Goal: Task Accomplishment & Management: Use online tool/utility

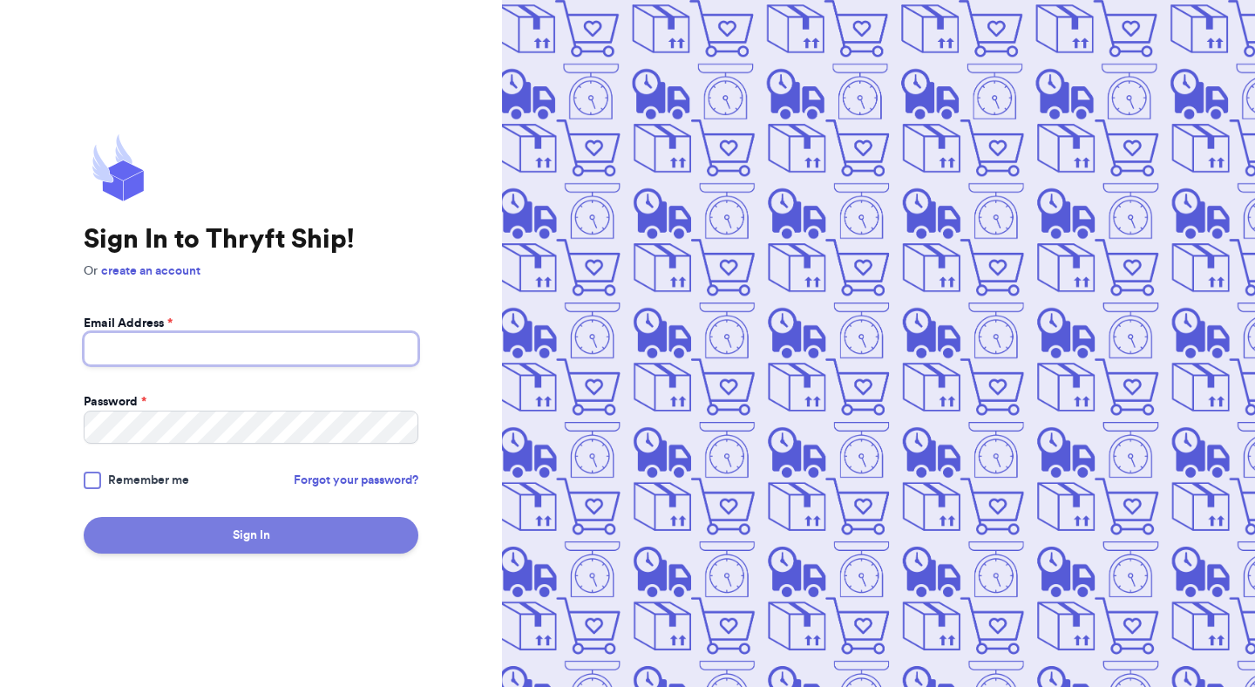
type input "[EMAIL_ADDRESS][DOMAIN_NAME]"
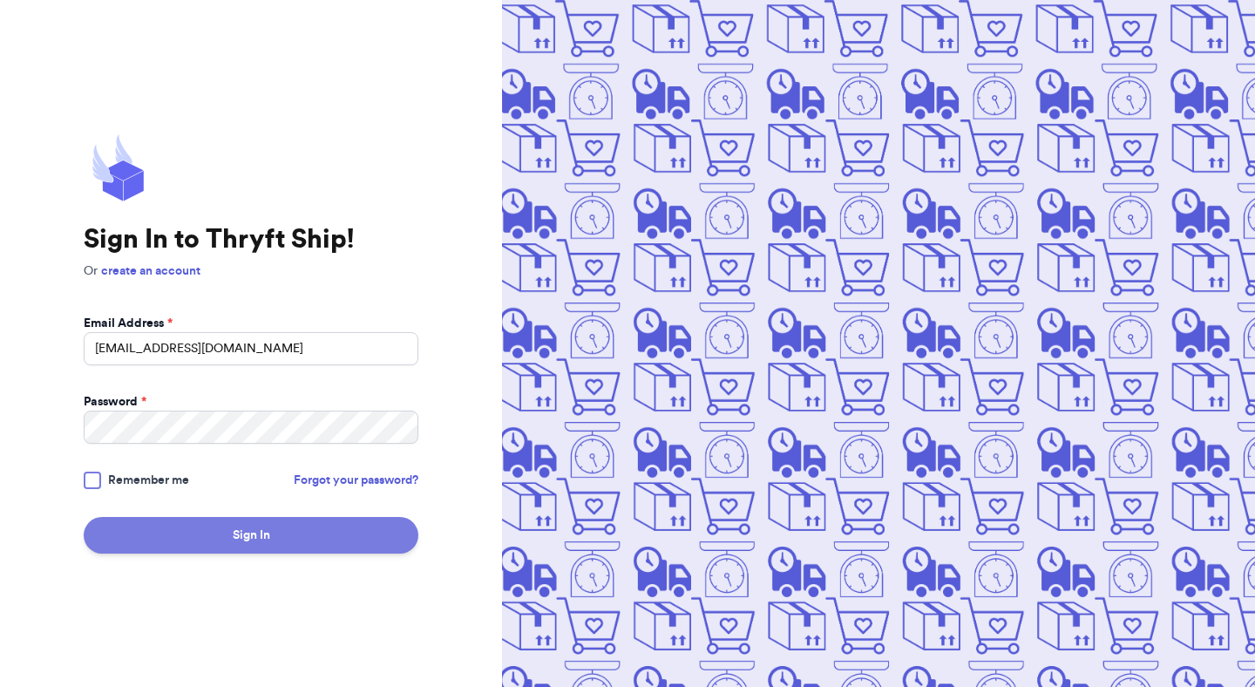
click at [263, 547] on button "Sign In" at bounding box center [251, 535] width 335 height 37
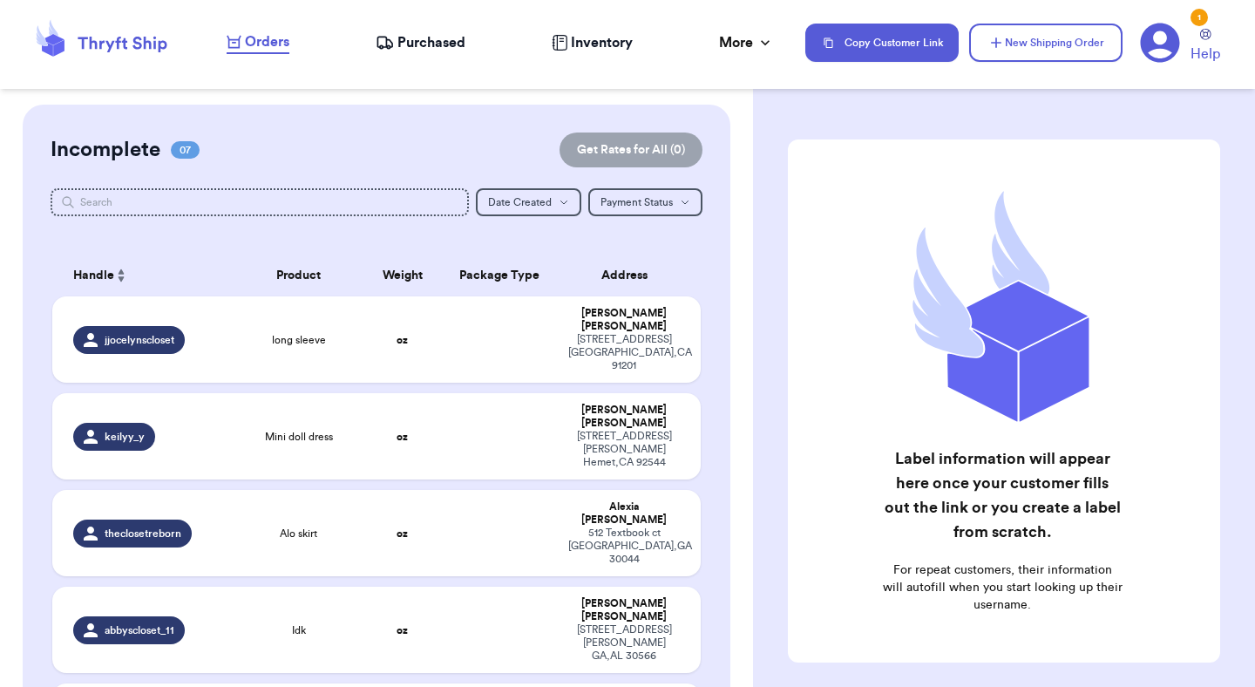
click at [694, 22] on nav "Orders Purchased Inventory More Stats Completed Orders Copy Customer Link New S…" at bounding box center [732, 43] width 1046 height 58
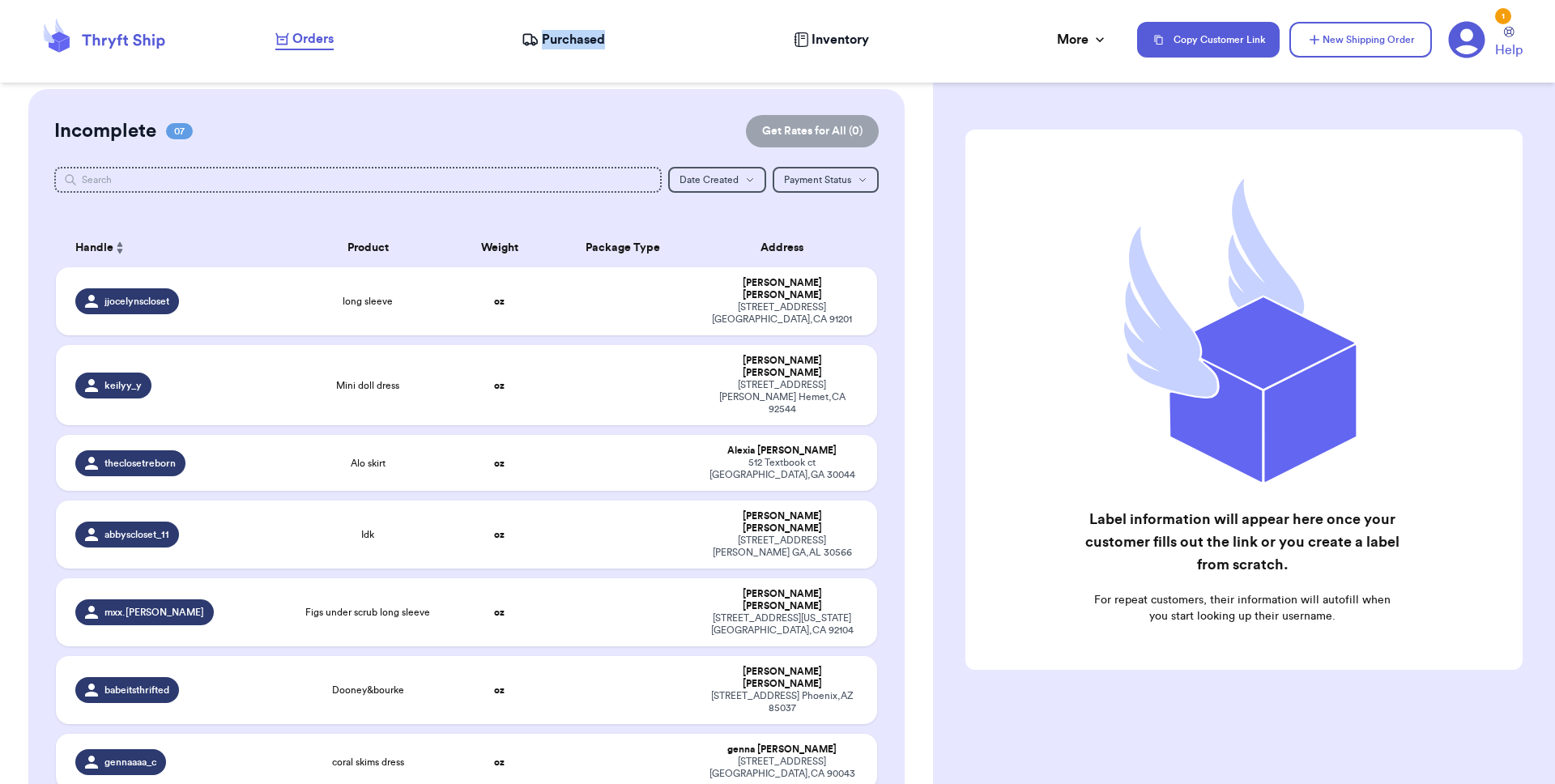
scroll to position [6, 0]
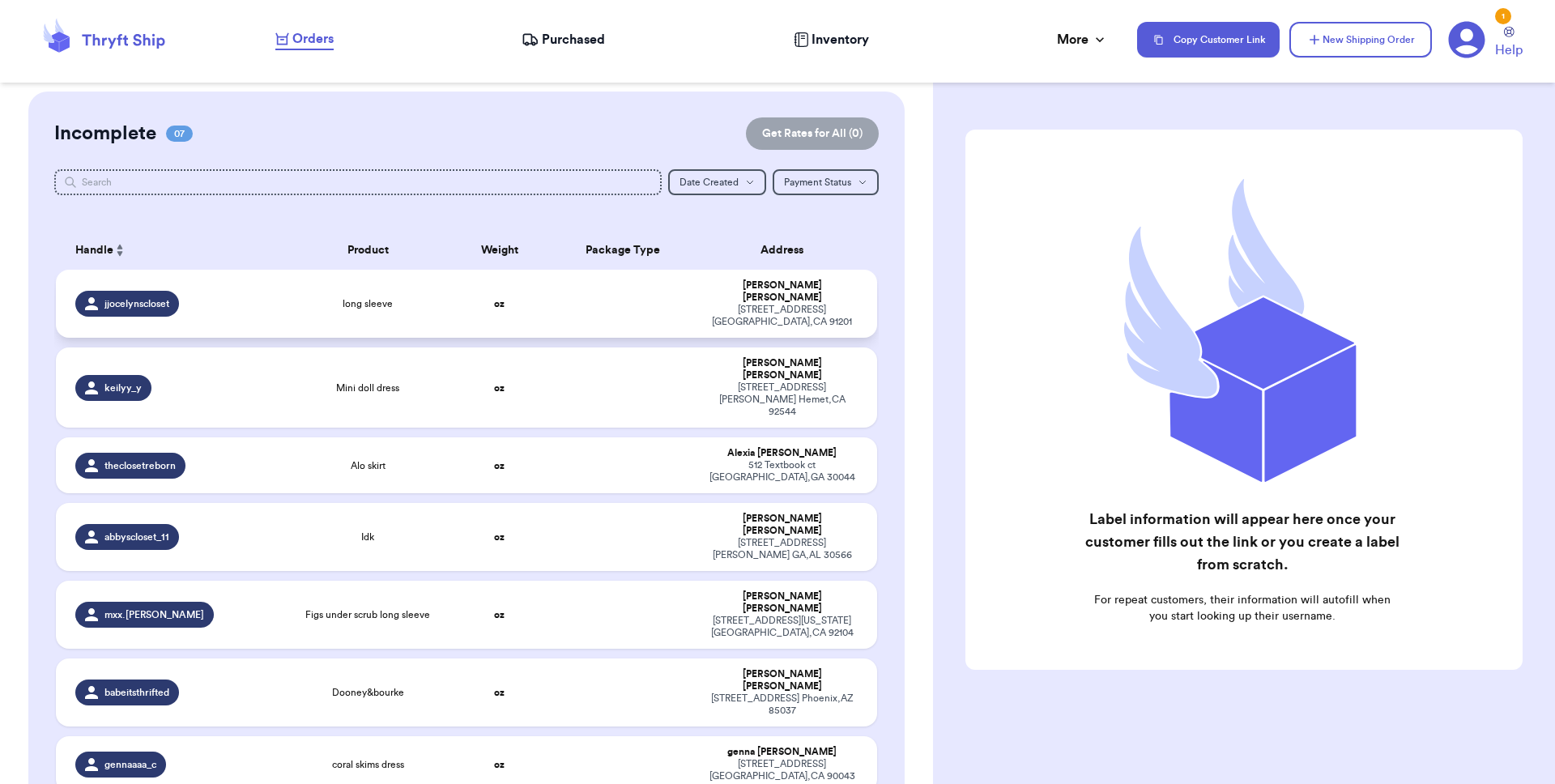
click at [372, 321] on td "long sleeve" at bounding box center [368, 303] width 164 height 68
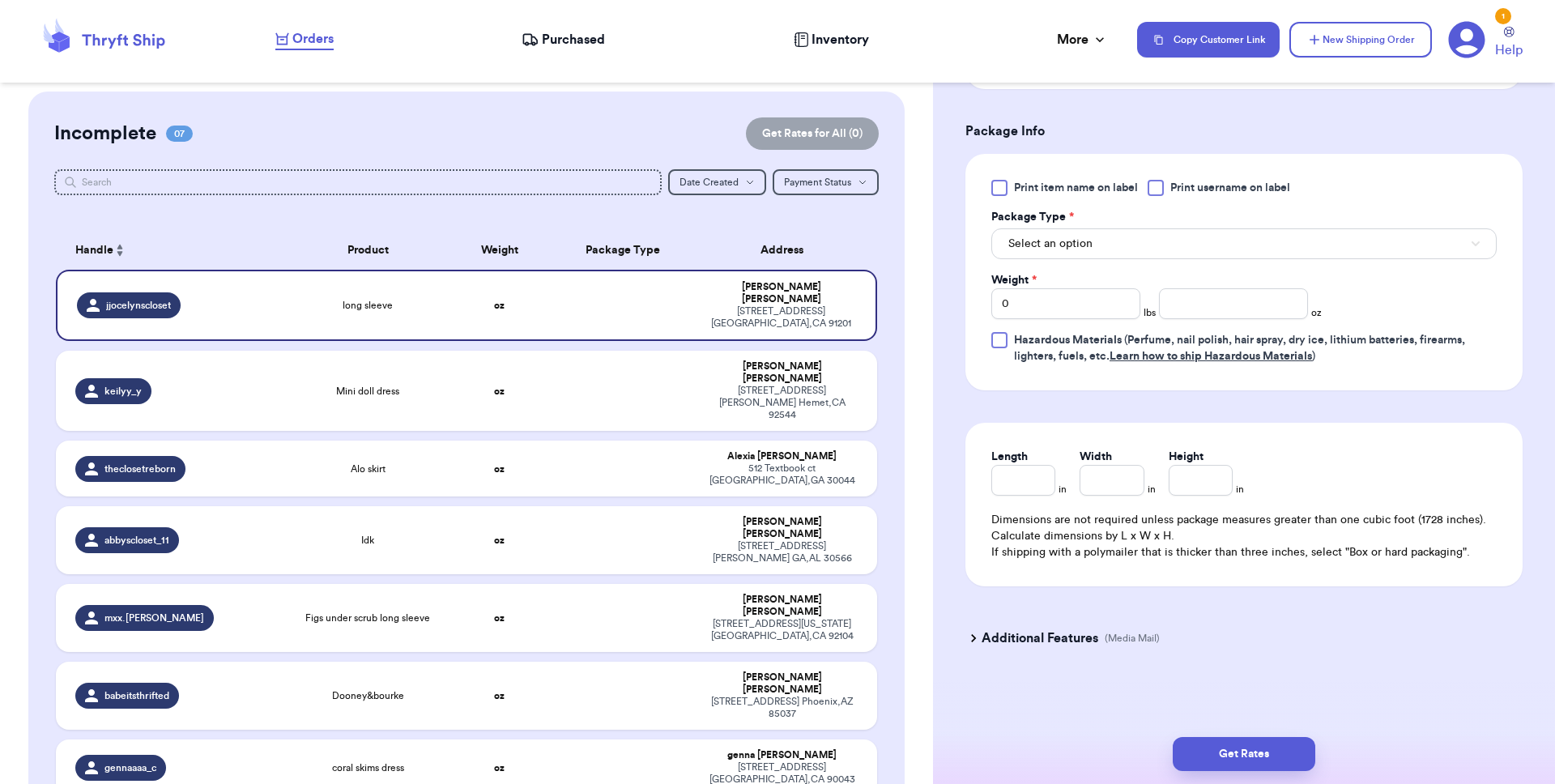
scroll to position [0, 0]
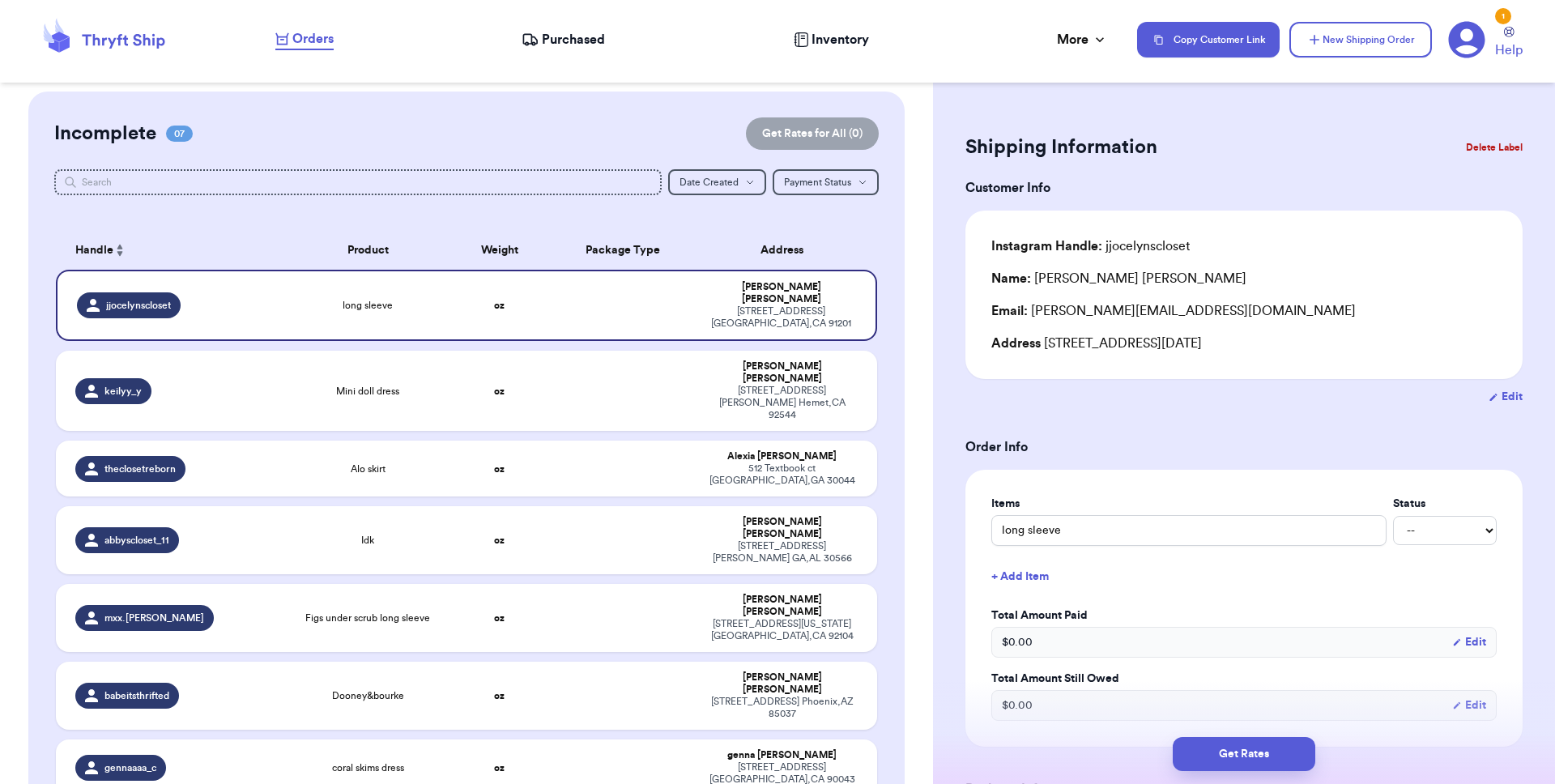
click at [1165, 158] on button "Delete Label" at bounding box center [1494, 147] width 70 height 35
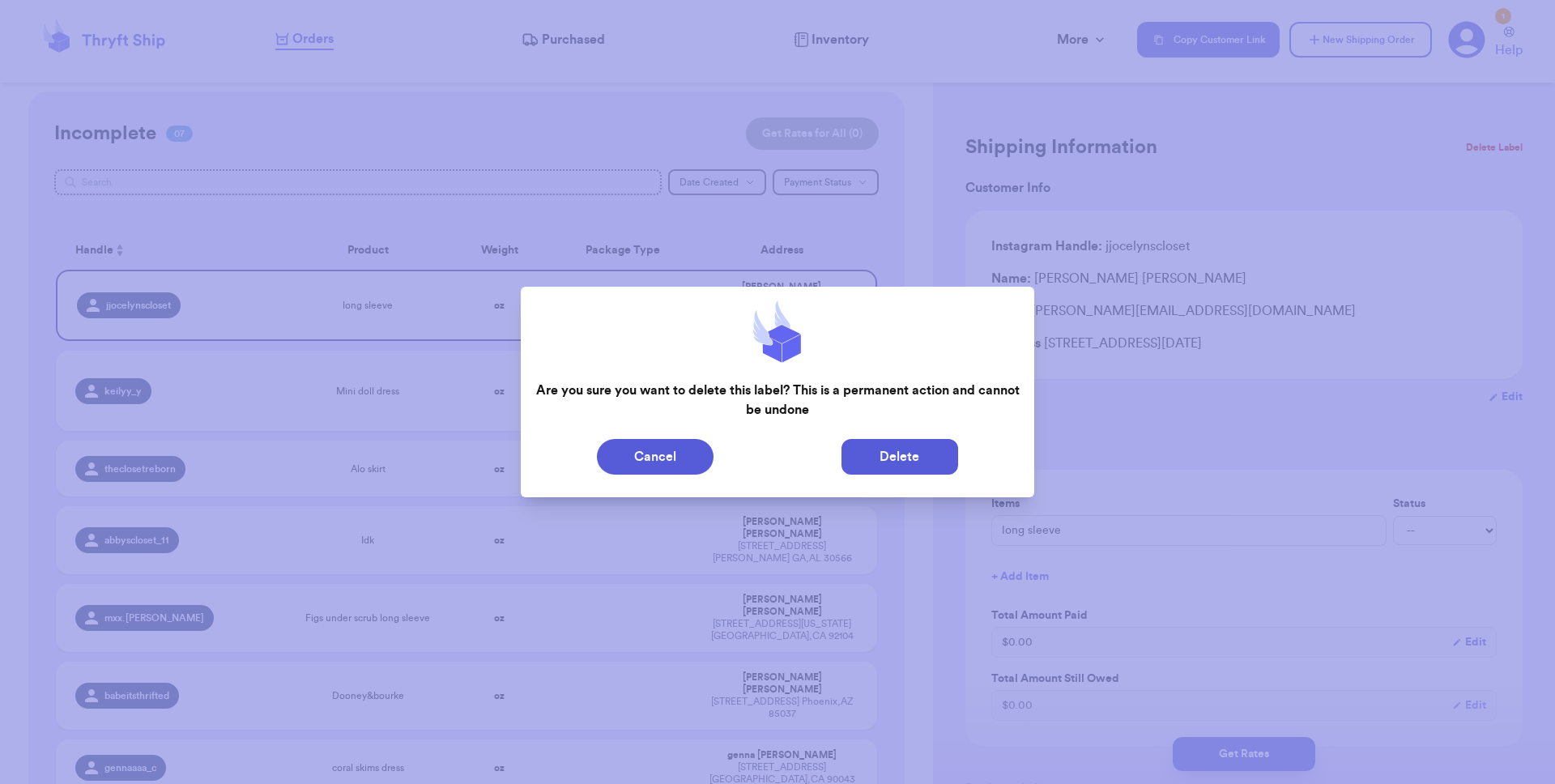
click at [930, 472] on button "Delete" at bounding box center [900, 456] width 117 height 35
type input "Mini doll dress"
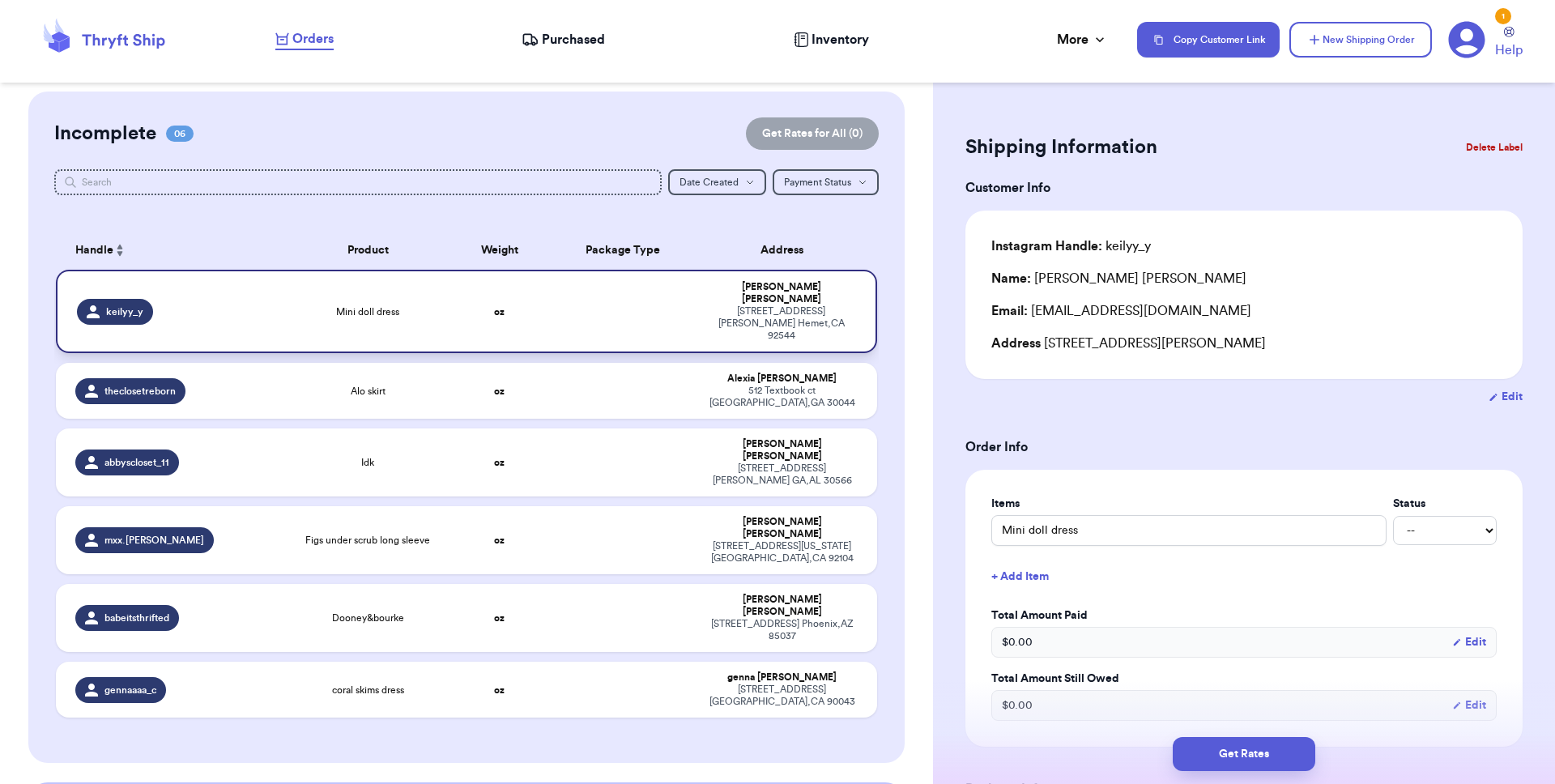
click at [363, 306] on span "Mini doll dress" at bounding box center [368, 312] width 63 height 13
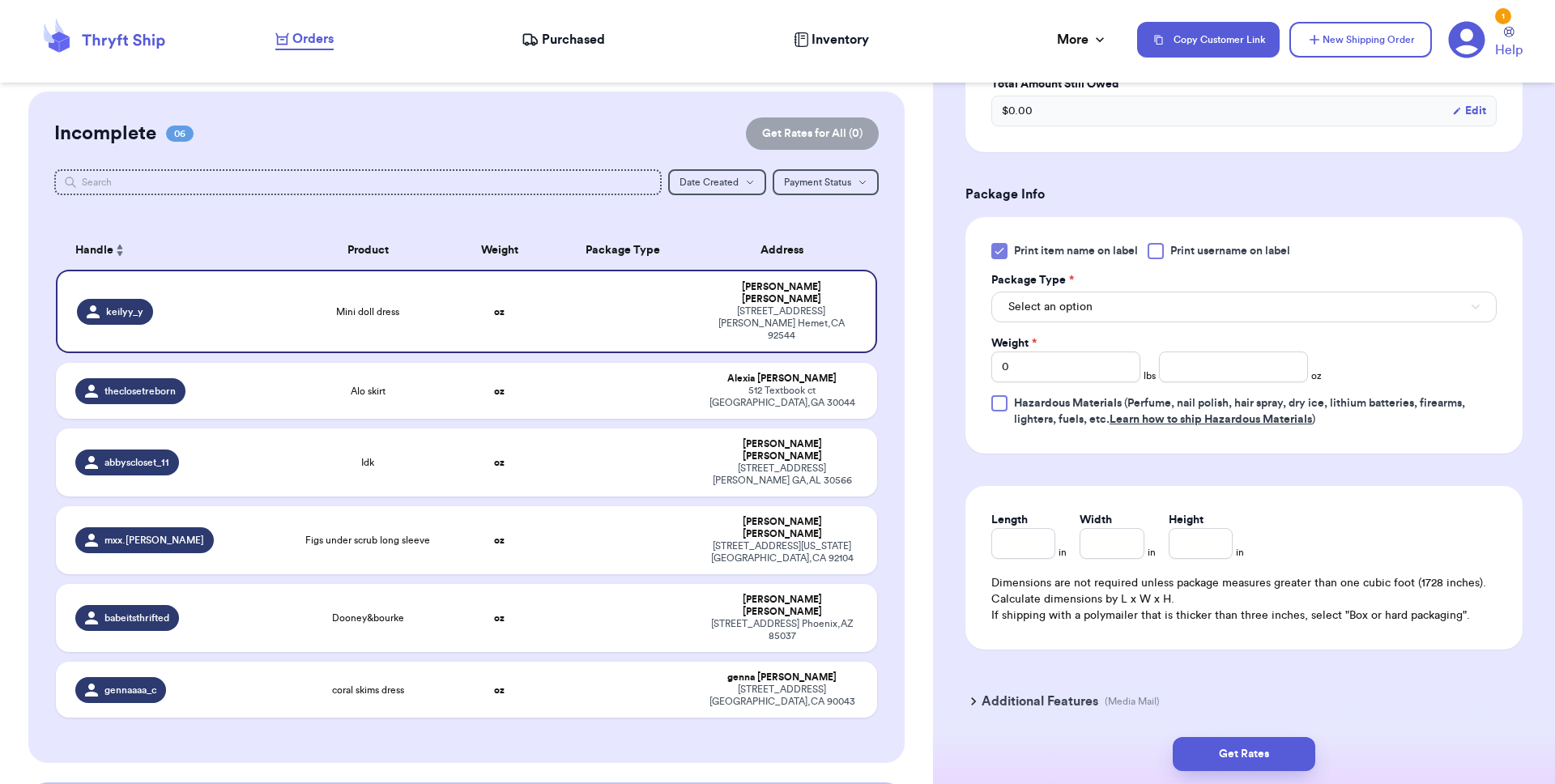
scroll to position [595, 0]
click at [1004, 256] on icon at bounding box center [1000, 250] width 13 height 13
click at [0, 0] on input "Print item name on label" at bounding box center [0, 0] width 0 height 0
click at [1039, 312] on span "Select an option" at bounding box center [1050, 306] width 85 height 16
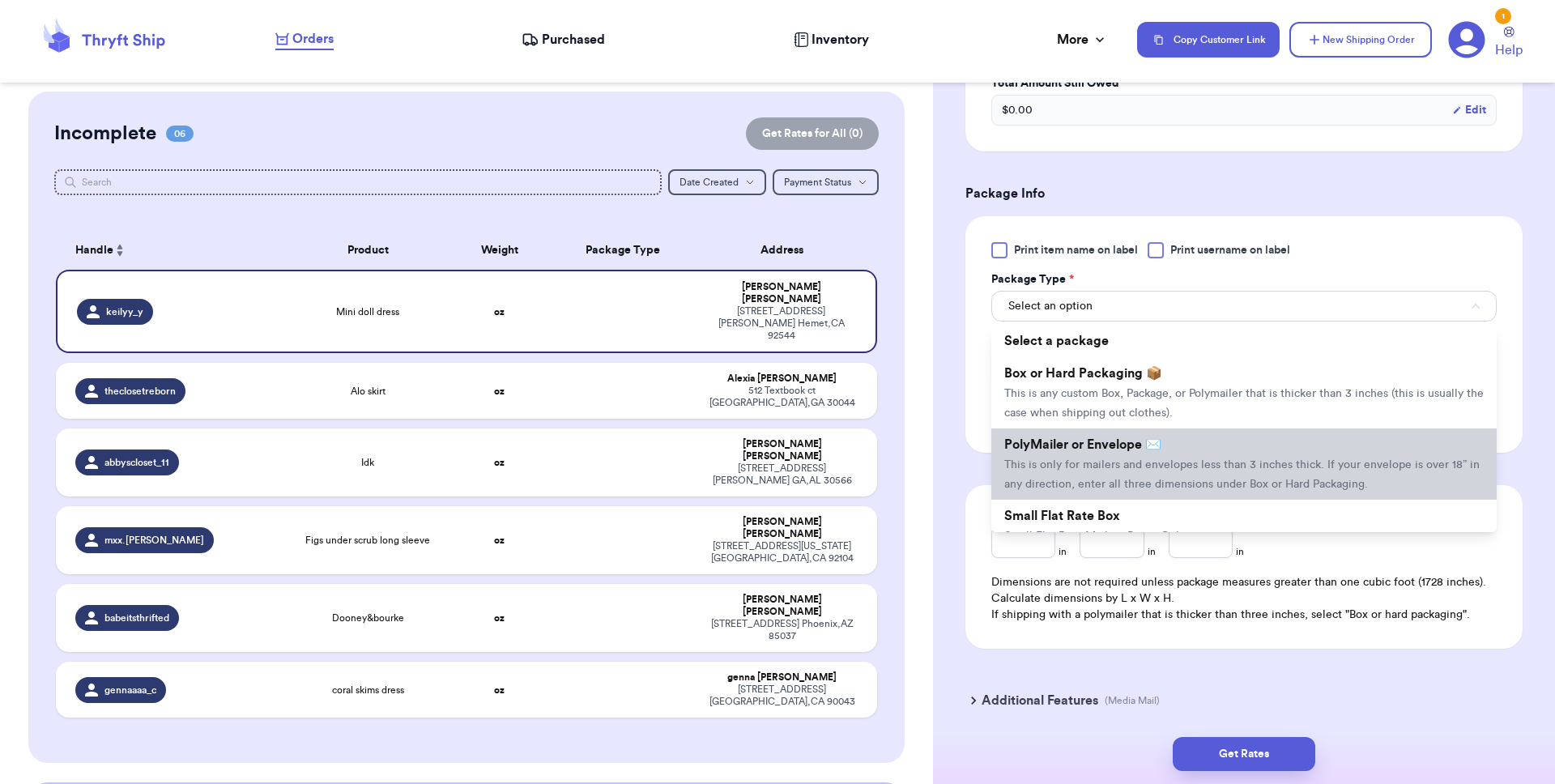
click at [1074, 483] on span "This is only for mailers and envelopes less than 3 inches thick. If your envelo…" at bounding box center [1242, 474] width 476 height 31
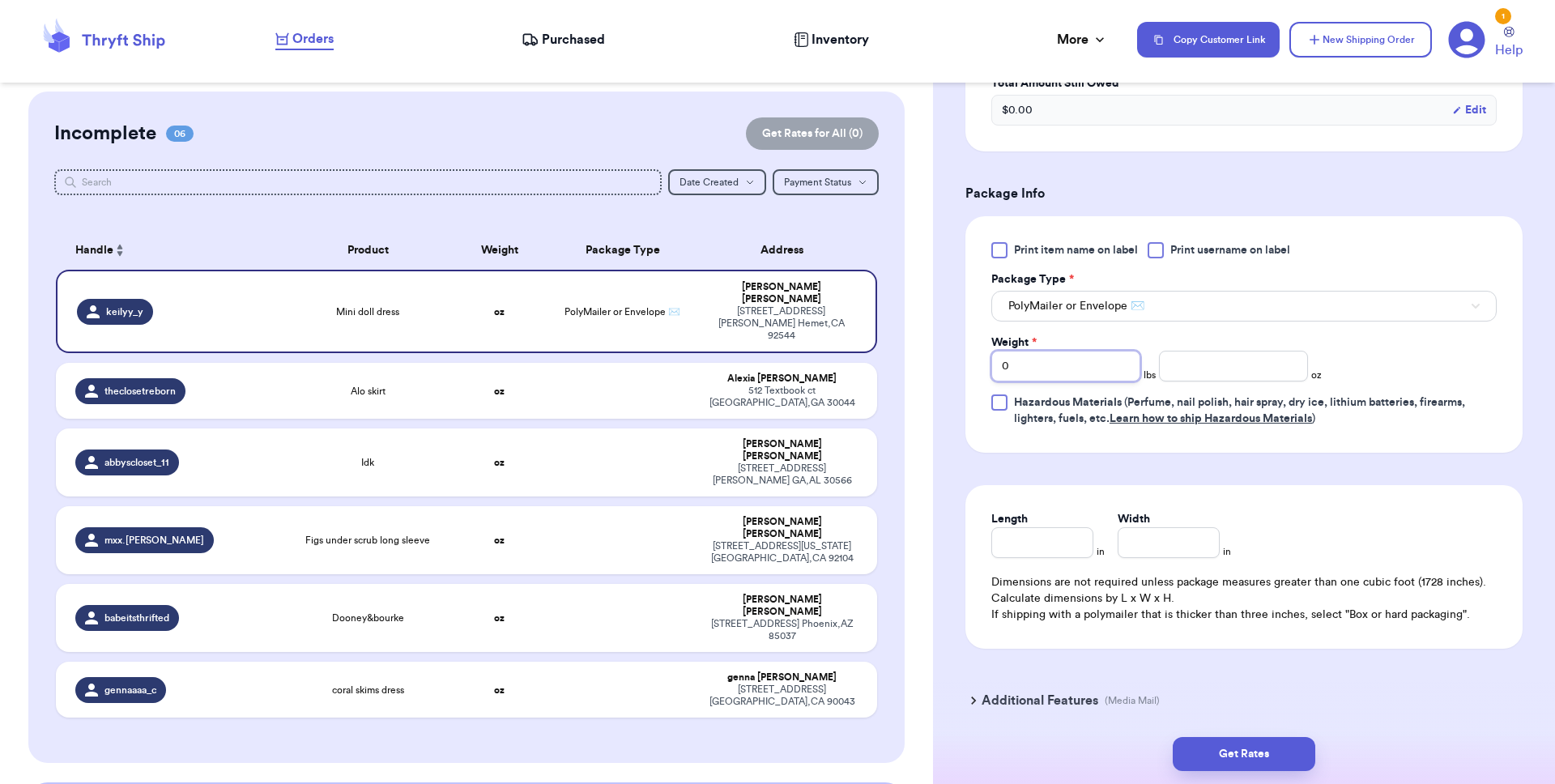
click at [1061, 382] on input "0" at bounding box center [1065, 365] width 149 height 31
type input "01"
click at [1006, 555] on input "Length" at bounding box center [1042, 542] width 102 height 31
type input "1"
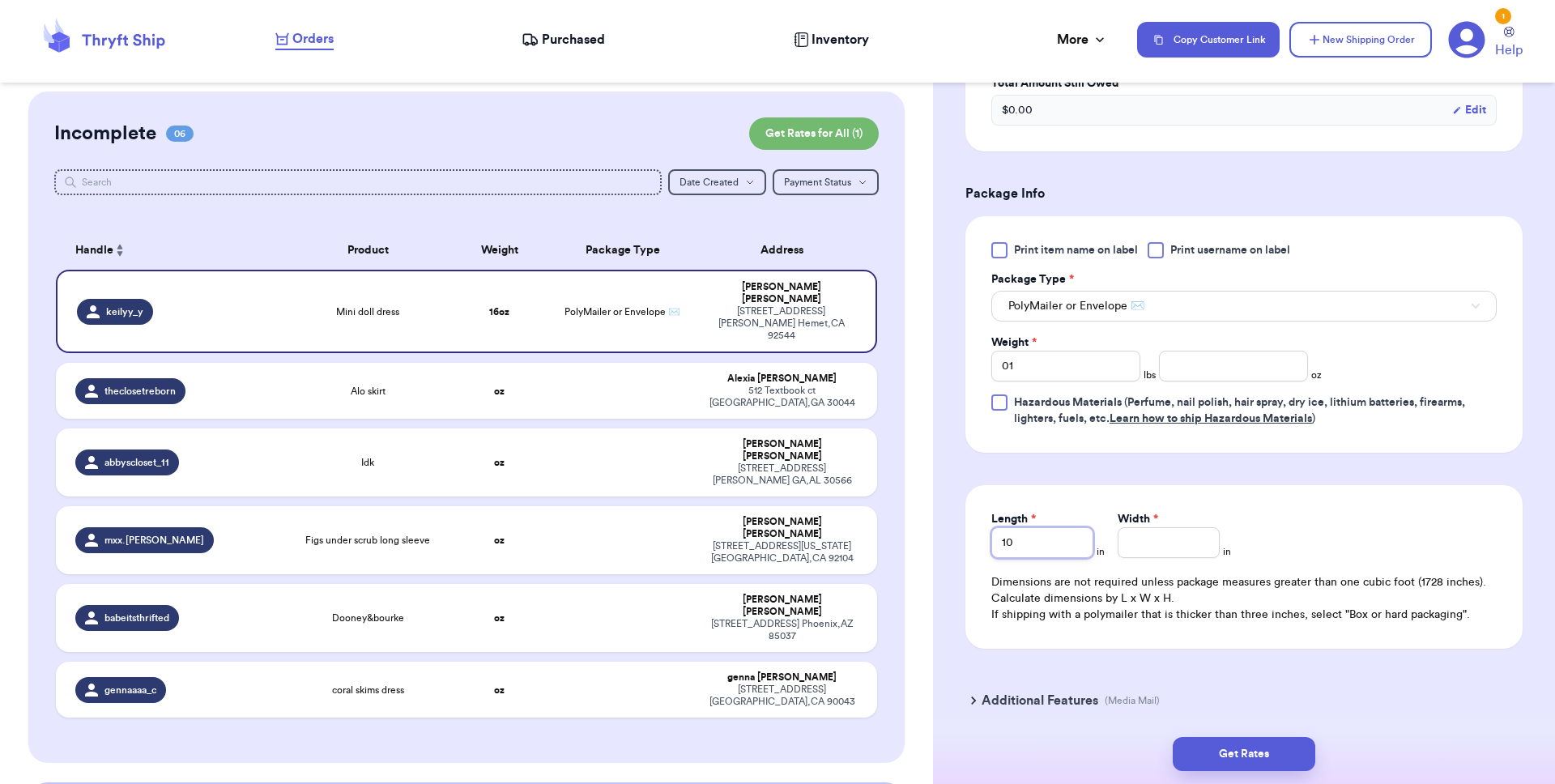
type input "10"
type input "9"
click at [1165, 603] on div "Dimensions are not required unless package measures greater than one cubic foot…" at bounding box center [1244, 598] width 505 height 48
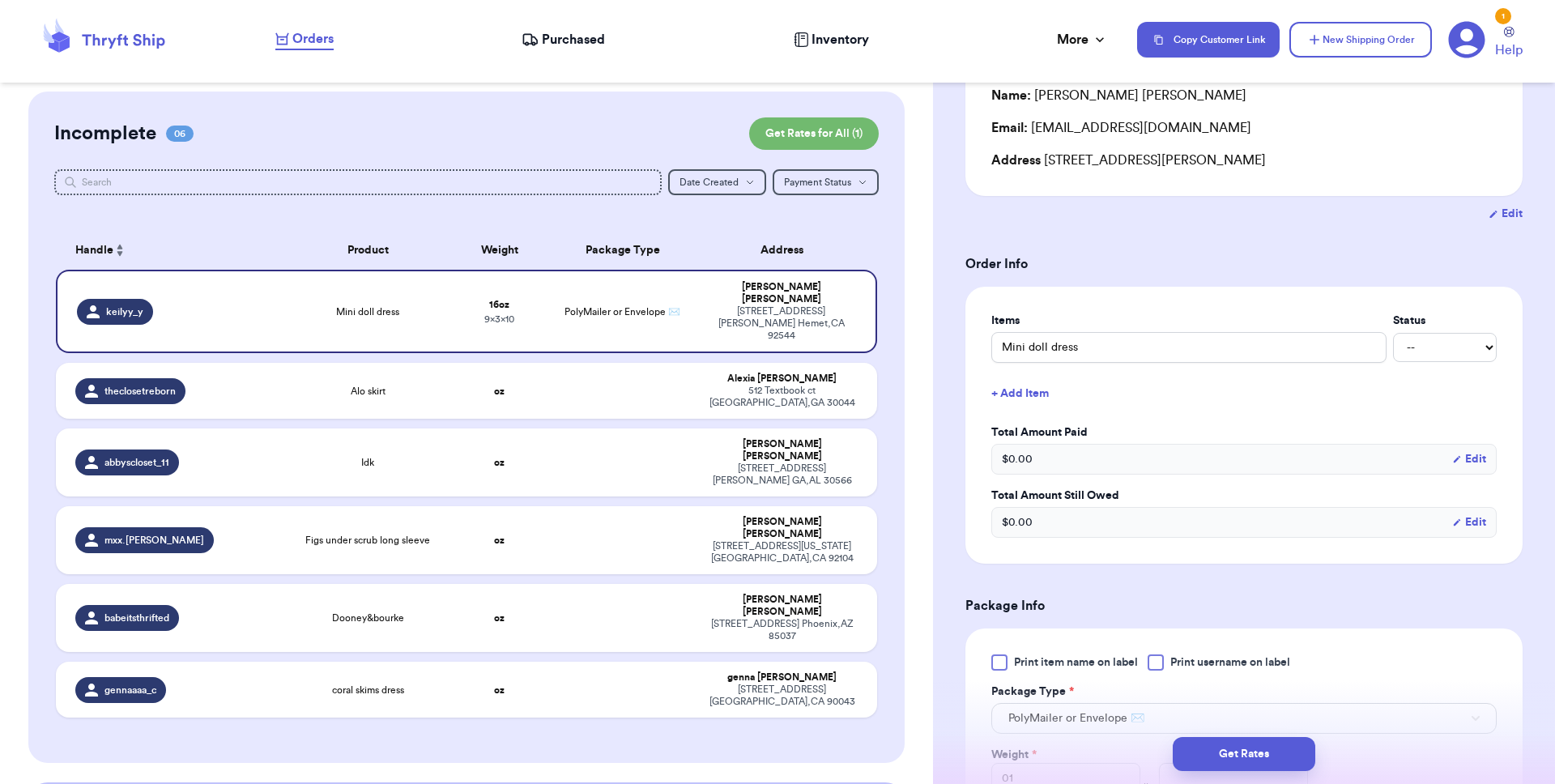
scroll to position [661, 0]
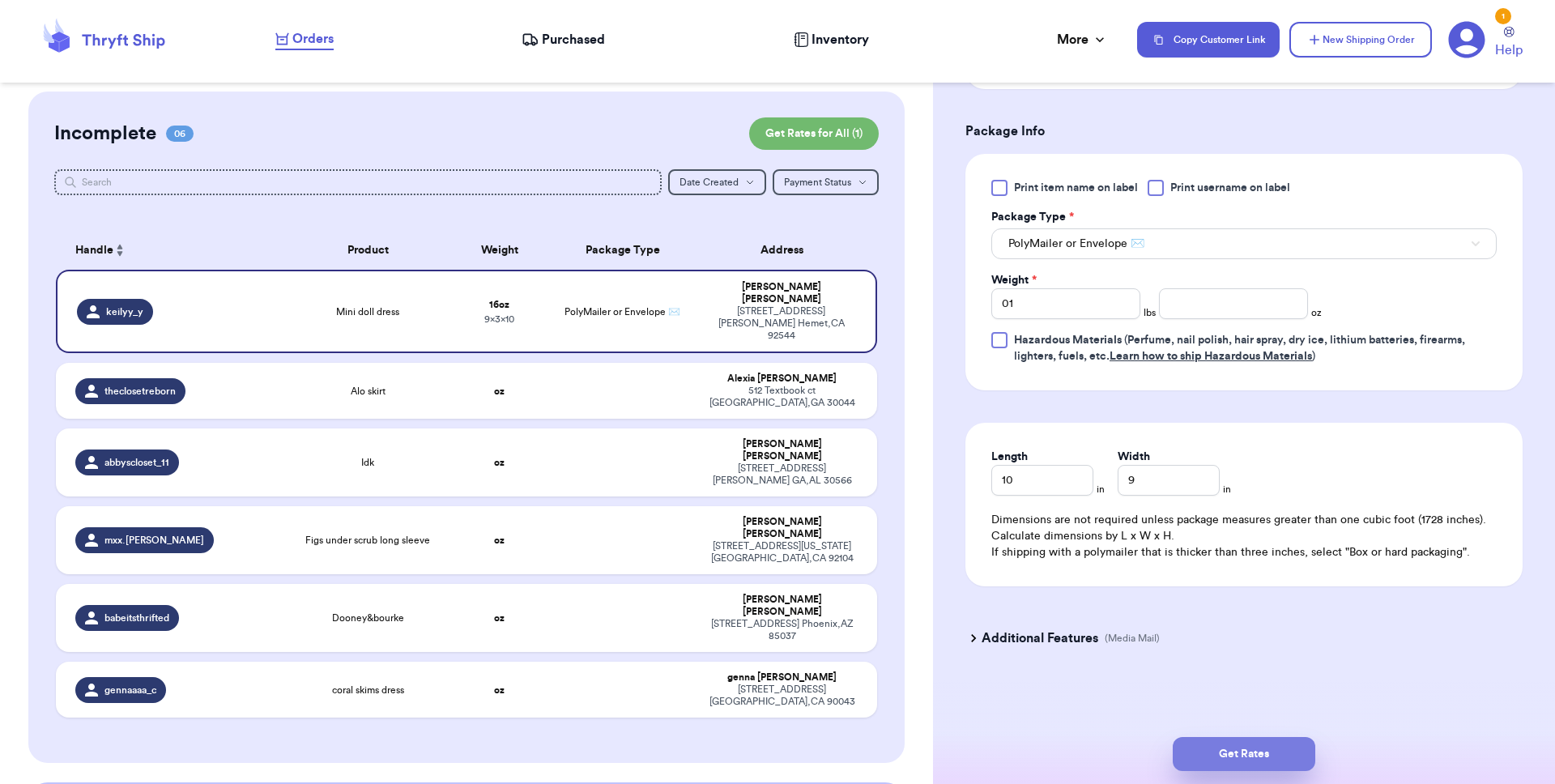
click at [1165, 637] on button "Get Rates" at bounding box center [1243, 753] width 142 height 34
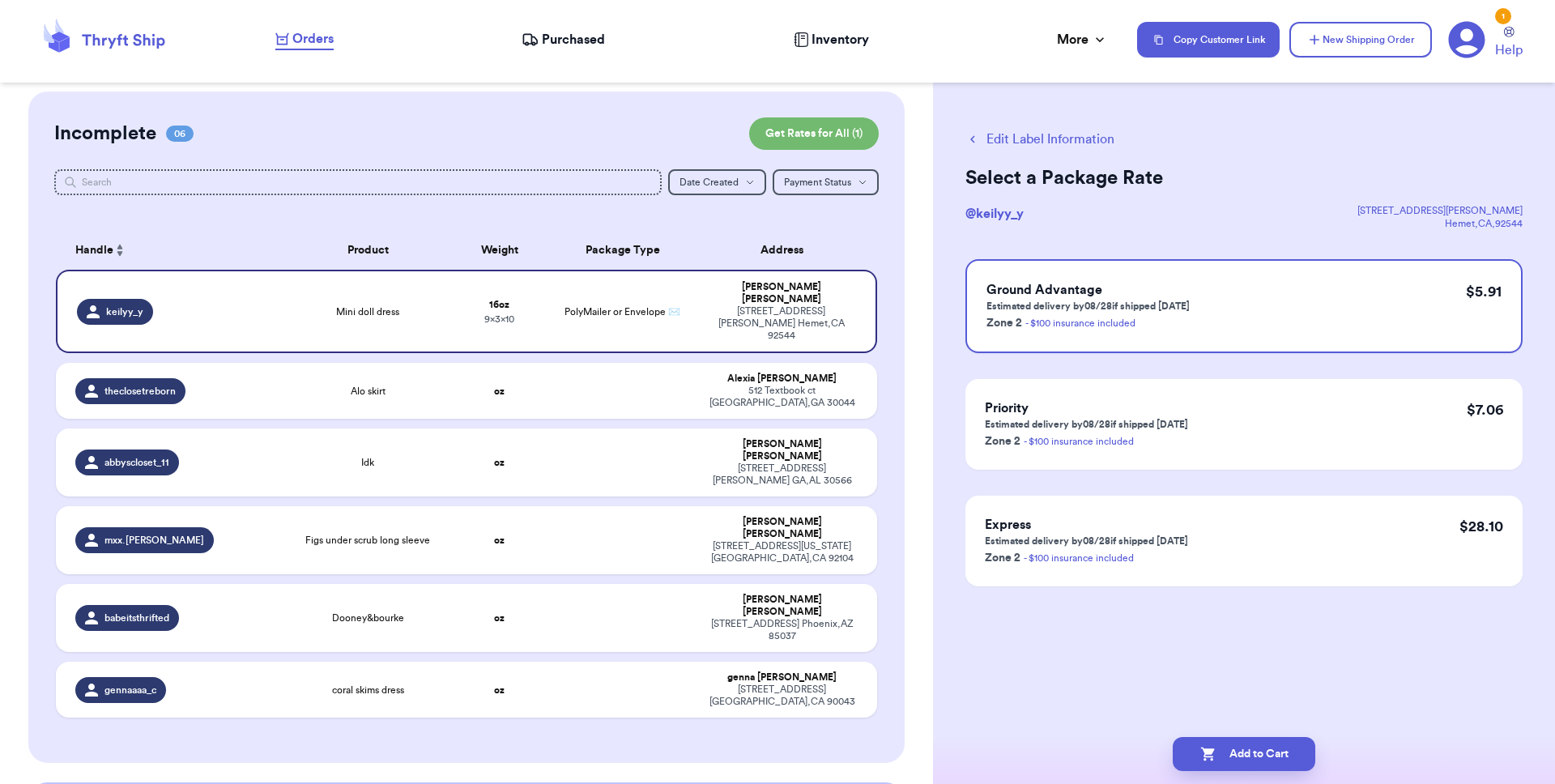
click at [1165, 637] on div "Add to Cart" at bounding box center [1243, 753] width 621 height 60
click at [1165, 637] on button "Add to Cart" at bounding box center [1243, 753] width 142 height 34
checkbox input "true"
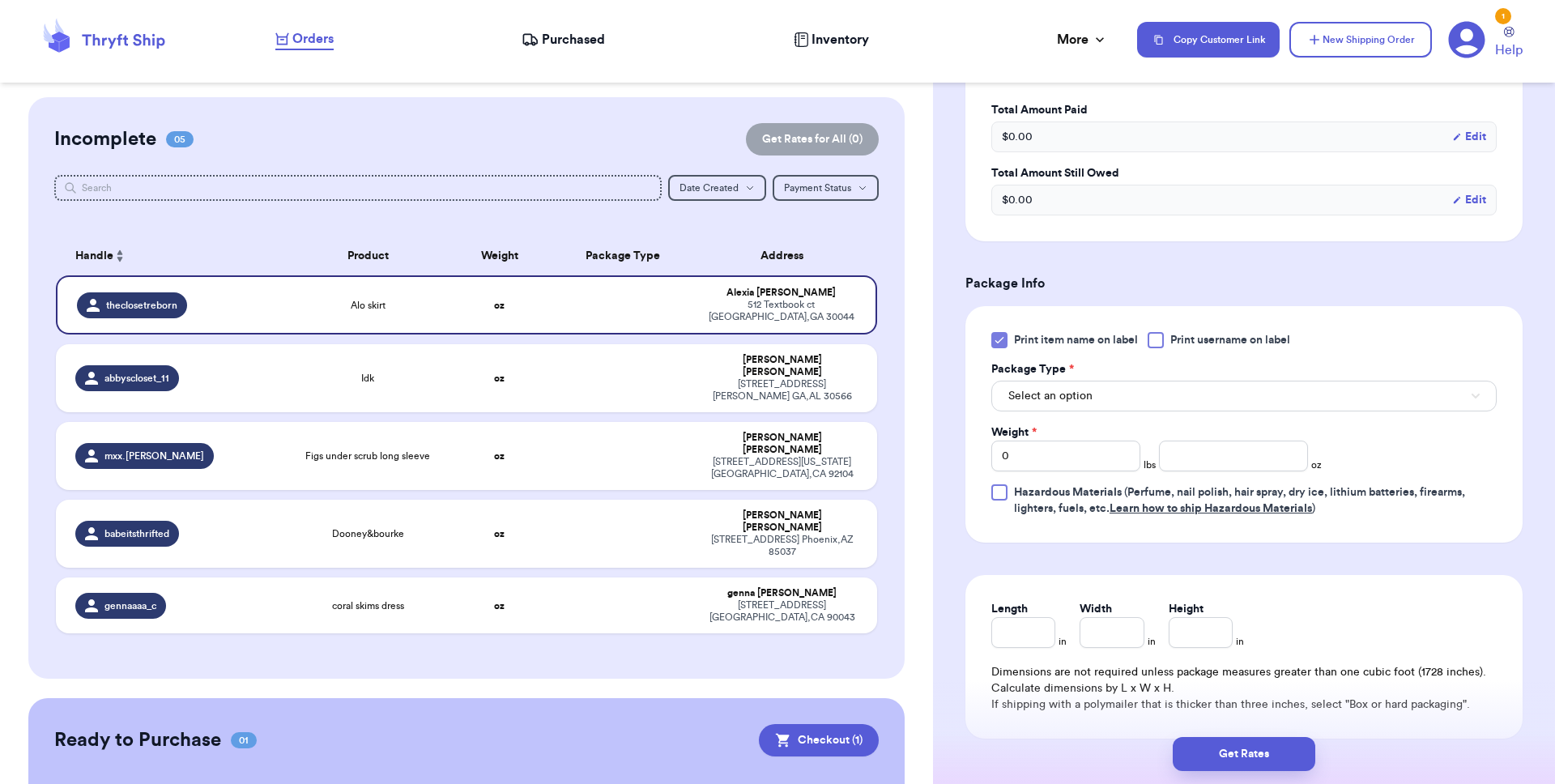
scroll to position [506, 0]
click at [1000, 346] on icon at bounding box center [1000, 339] width 13 height 13
click at [0, 0] on input "Print item name on label" at bounding box center [0, 0] width 0 height 0
click at [1076, 411] on button "Select an option" at bounding box center [1244, 395] width 505 height 31
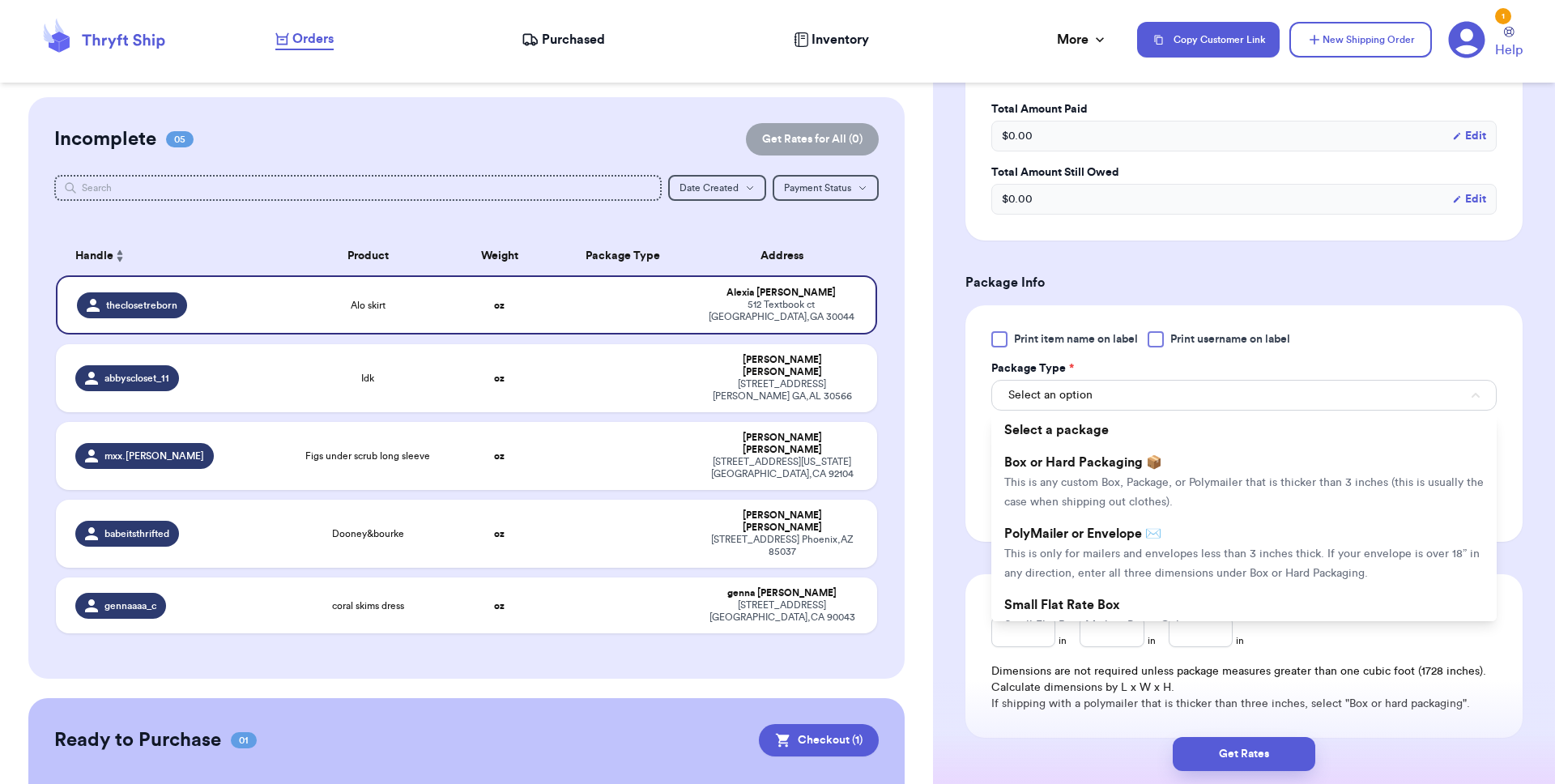
click at [1127, 557] on span "This is only for mailers and envelopes less than 3 inches thick. If your envelo…" at bounding box center [1242, 563] width 476 height 31
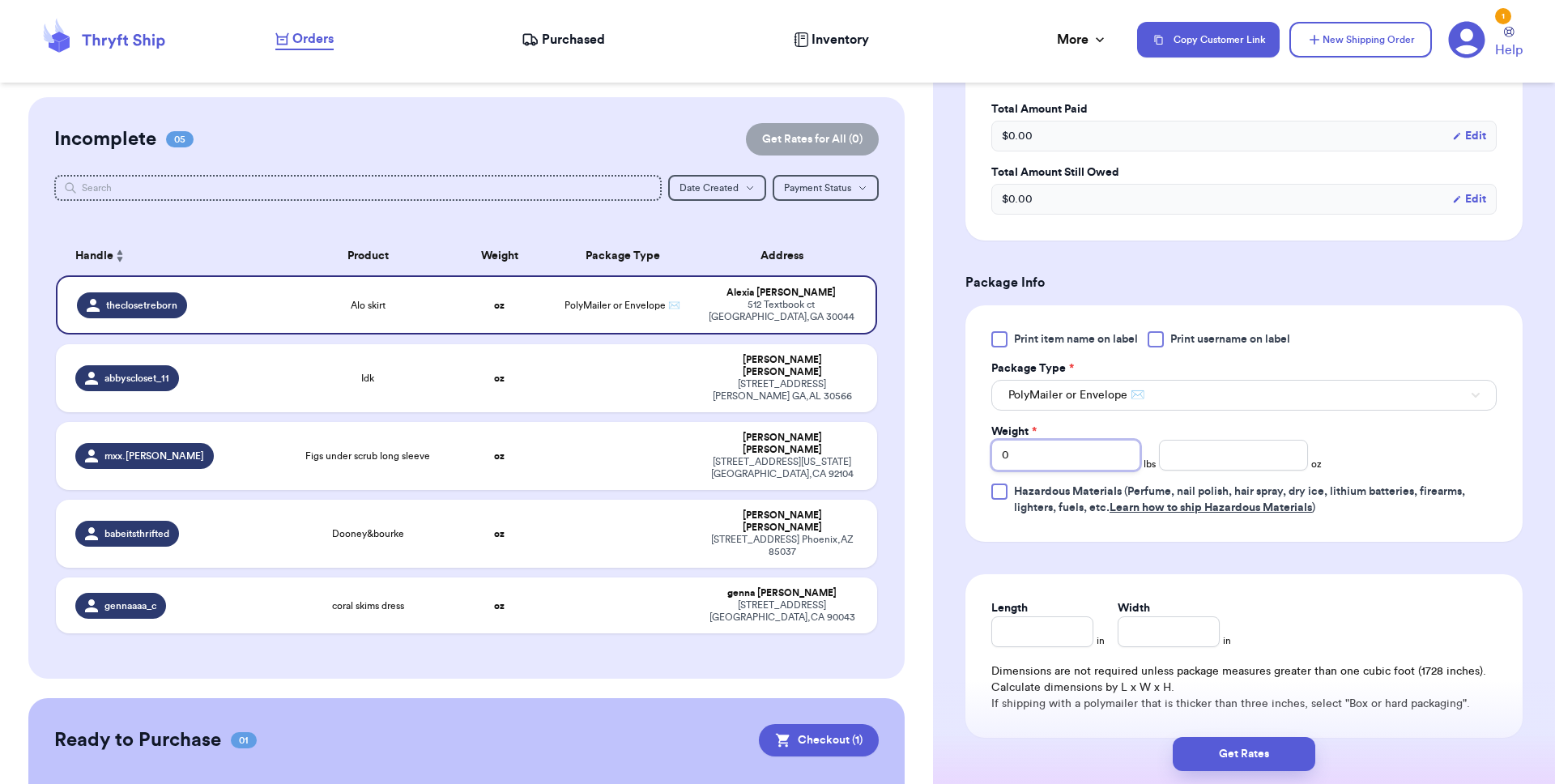
click at [1055, 447] on input "0" at bounding box center [1065, 454] width 149 height 31
type input "10"
type input "1"
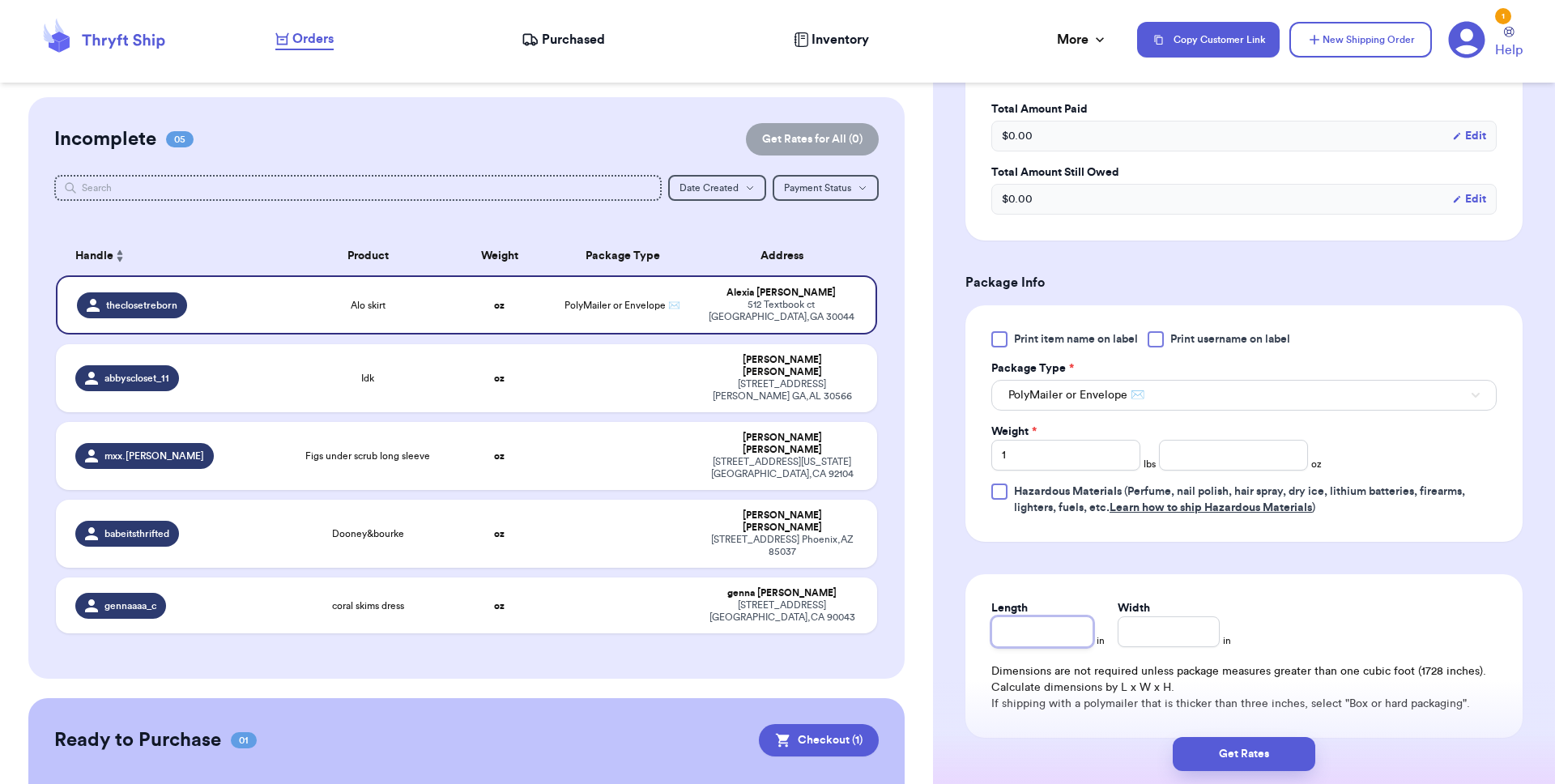
click at [1019, 630] on input "Length" at bounding box center [1042, 631] width 102 height 31
type input "1"
type input "10"
type input "9"
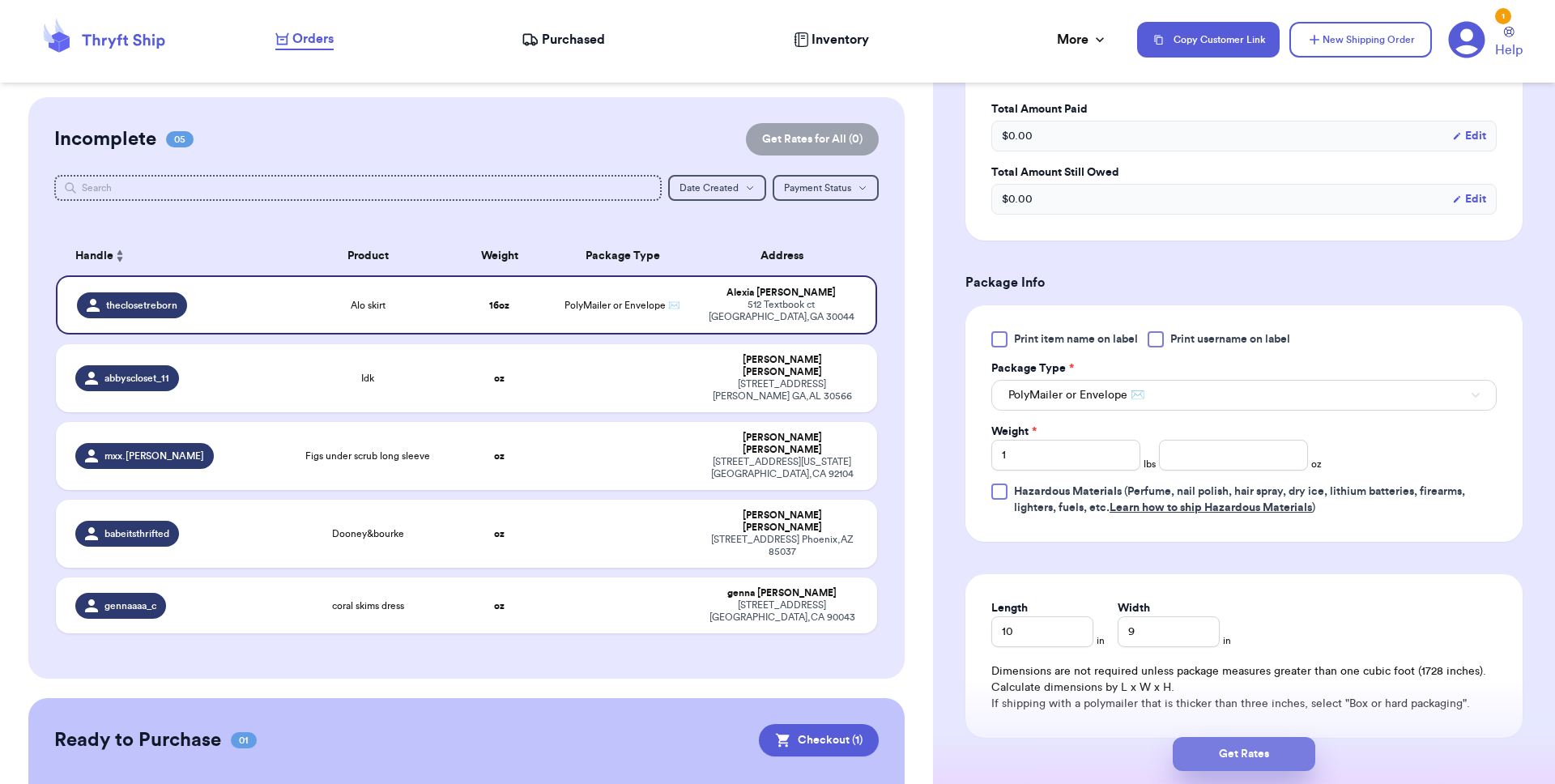
click at [1165, 637] on button "Get Rates" at bounding box center [1243, 753] width 142 height 34
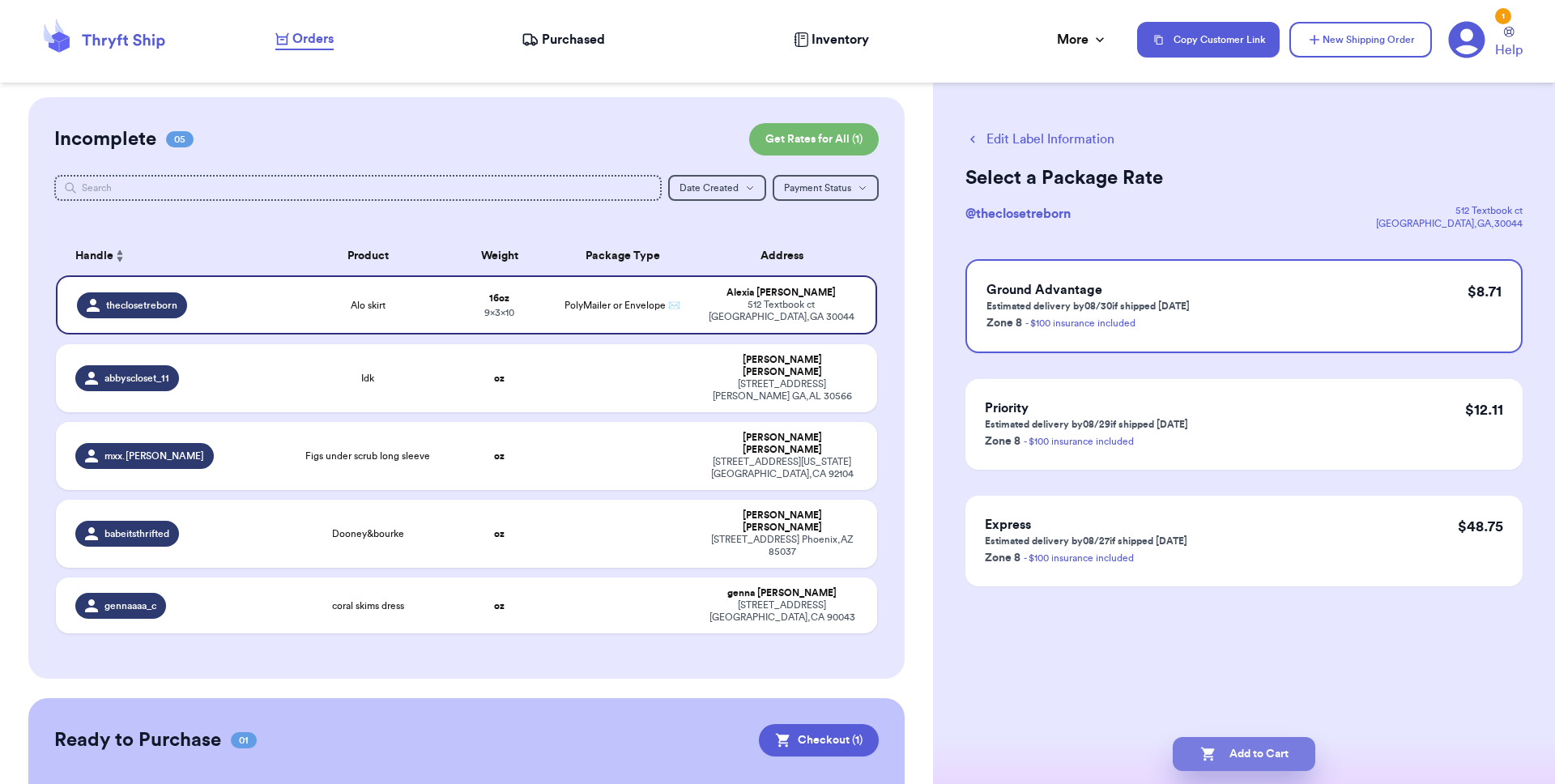
click at [1165, 637] on button "Add to Cart" at bounding box center [1243, 753] width 142 height 34
checkbox input "true"
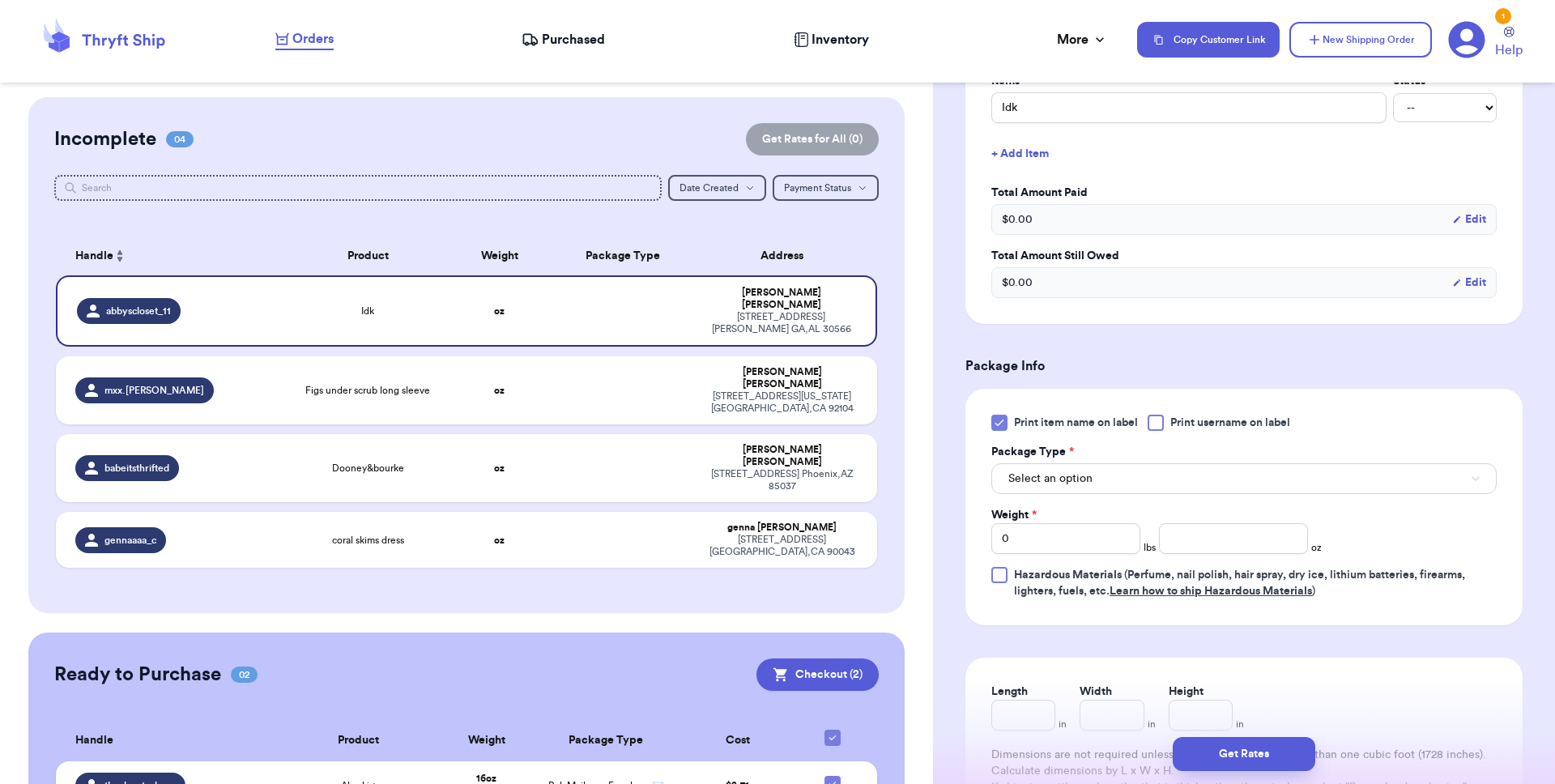
scroll to position [595, 0]
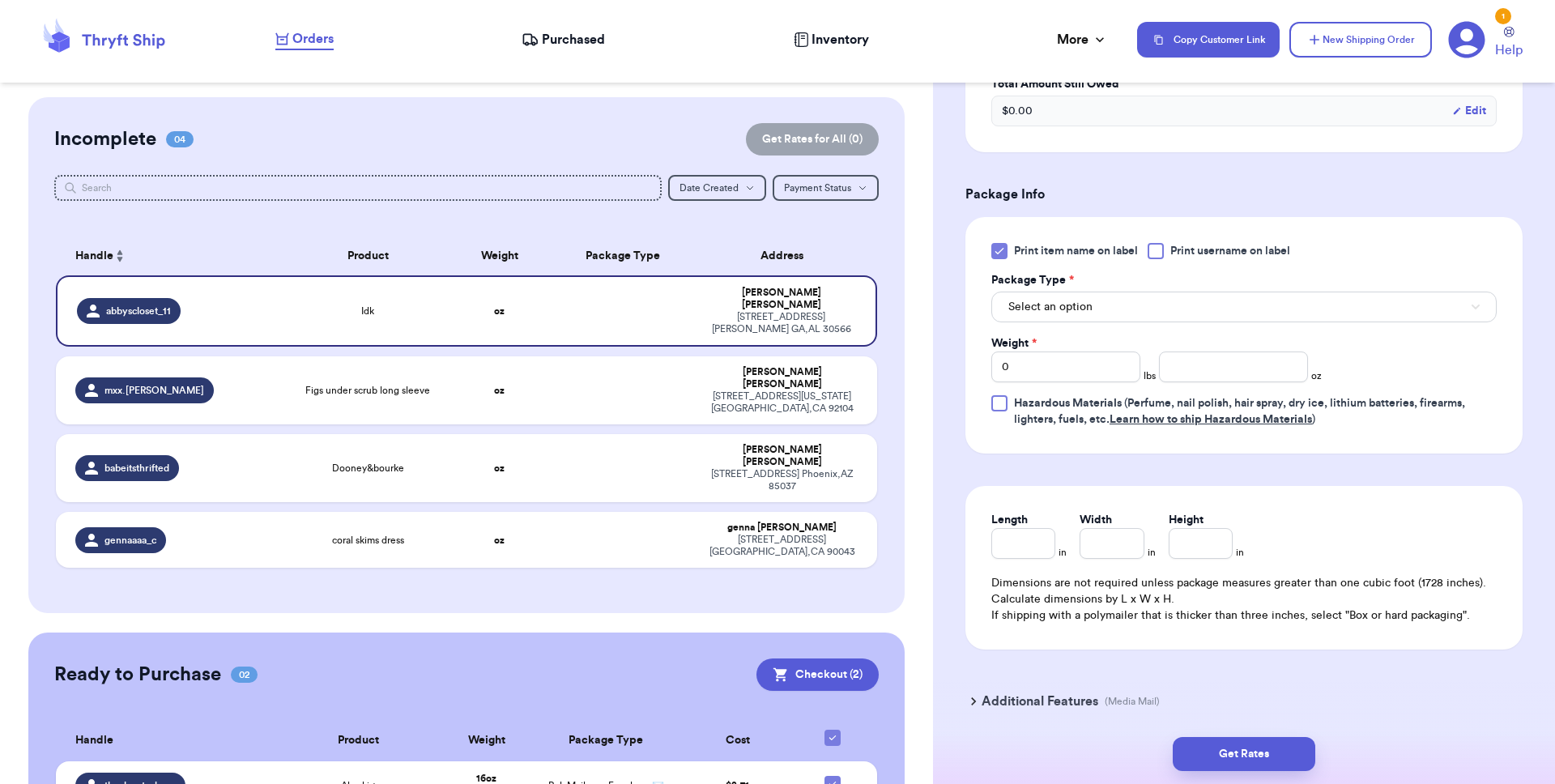
click at [1004, 255] on icon at bounding box center [1000, 251] width 13 height 13
click at [0, 0] on input "Print item name on label" at bounding box center [0, 0] width 0 height 0
click at [1057, 311] on span "Select an option" at bounding box center [1050, 307] width 85 height 16
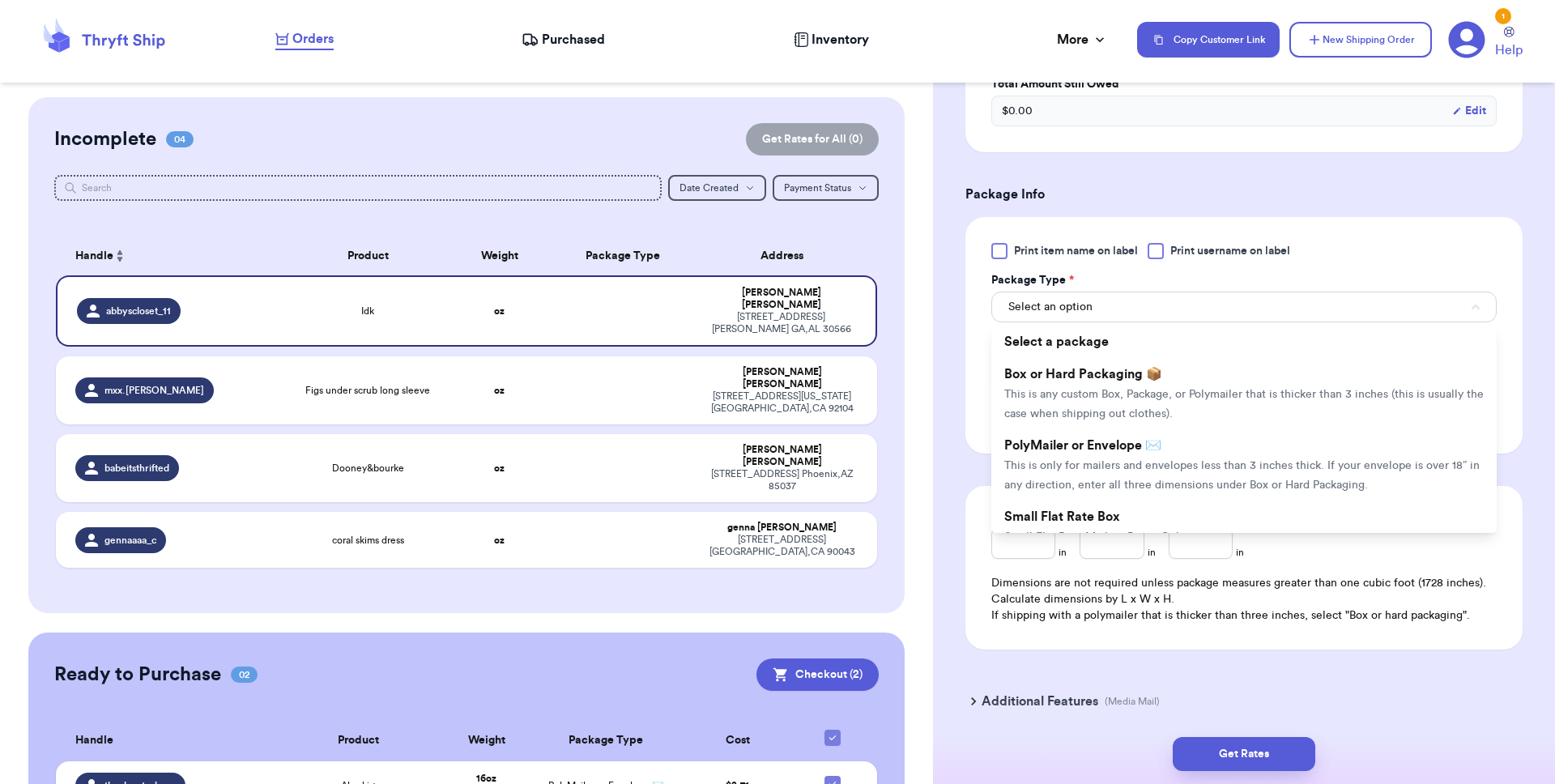
click at [1089, 481] on li "PolyMailer or Envelope ✉️ This is only for mailers and envelopes less than 3 in…" at bounding box center [1244, 464] width 505 height 72
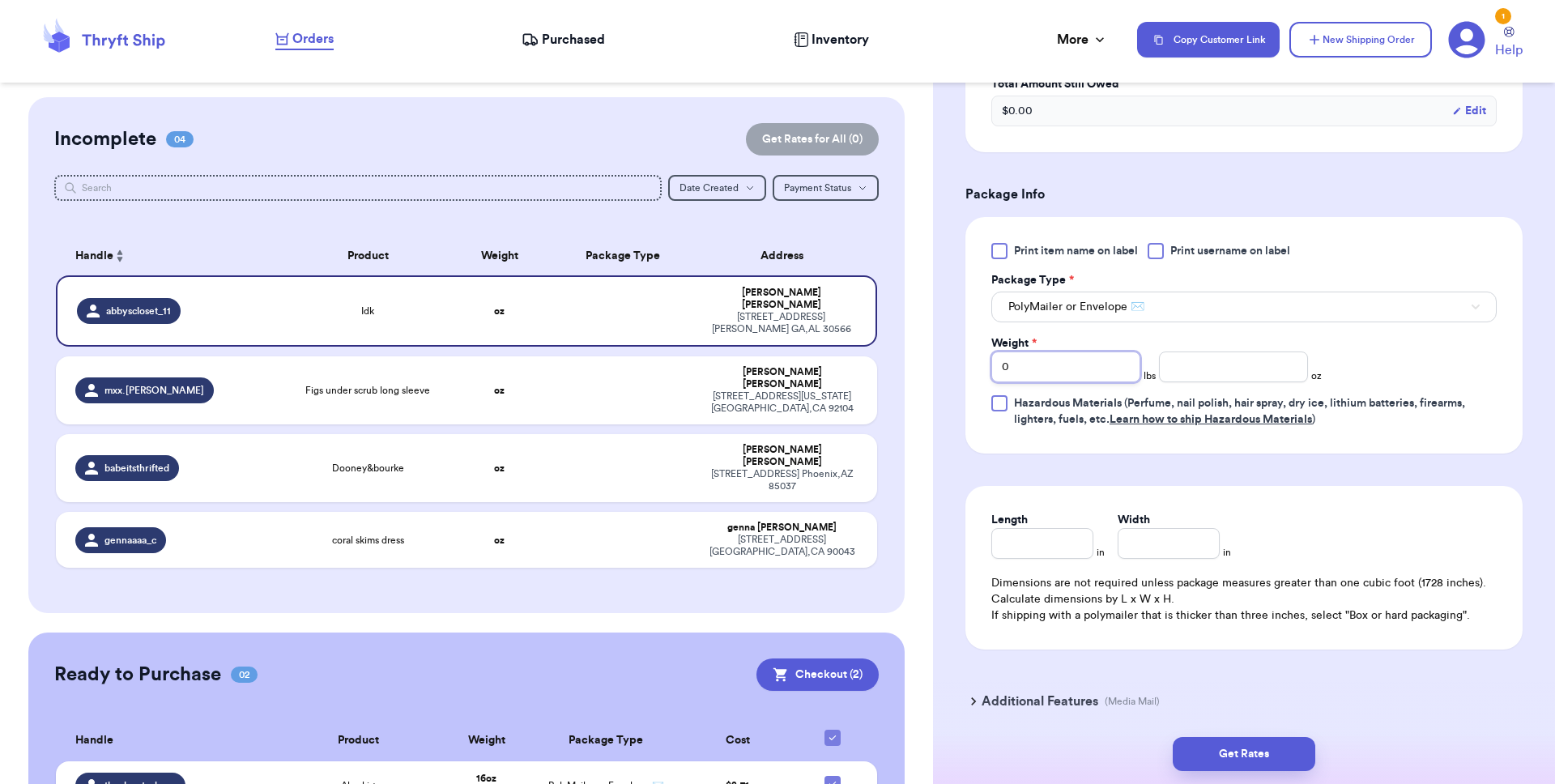
click at [1053, 373] on input "0" at bounding box center [1065, 366] width 149 height 31
type input "03"
type input "0"
type input "3"
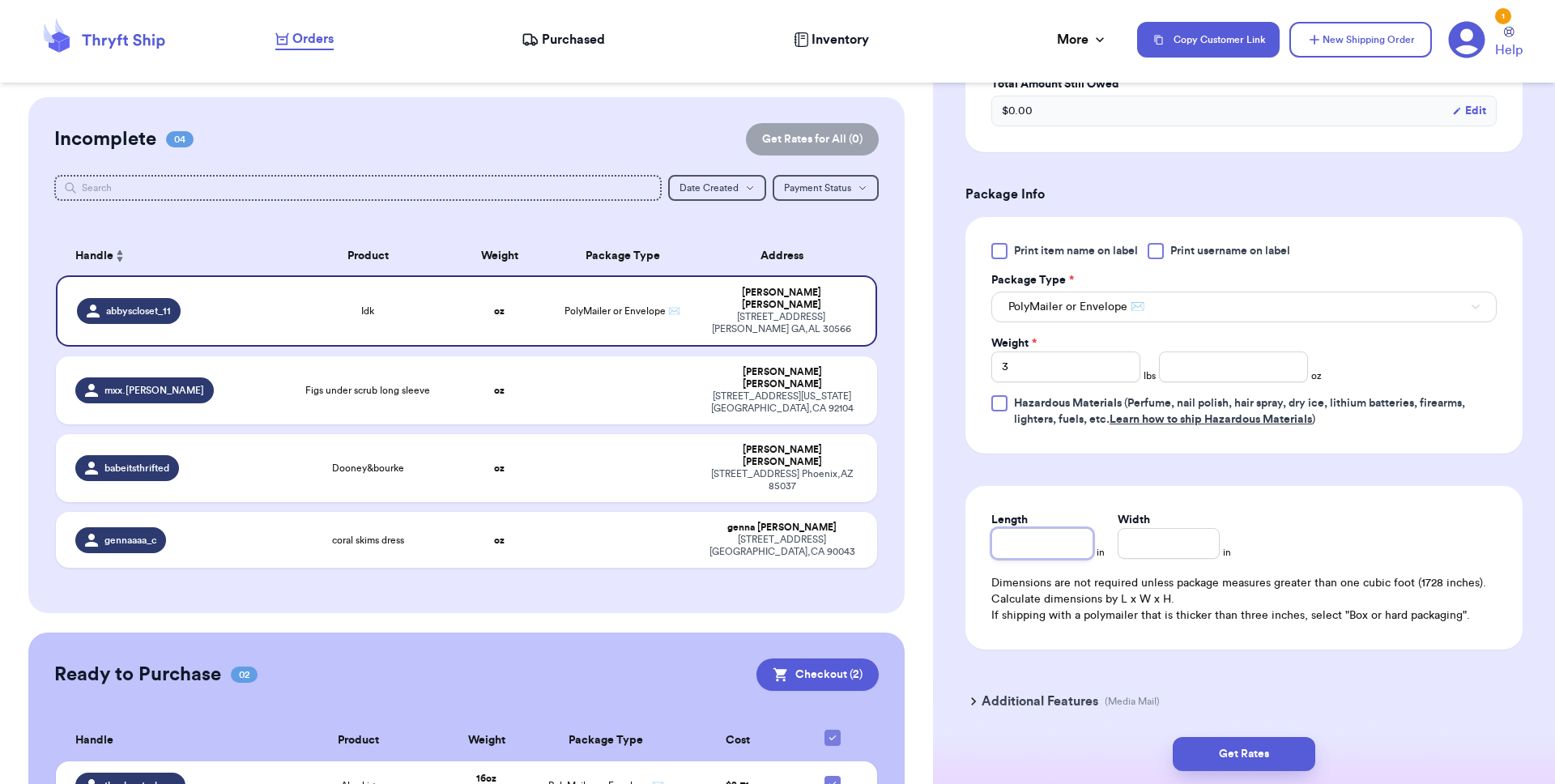
click at [1052, 540] on input "Length" at bounding box center [1042, 542] width 102 height 31
type input "1"
type input "12"
type input "1"
type input "10"
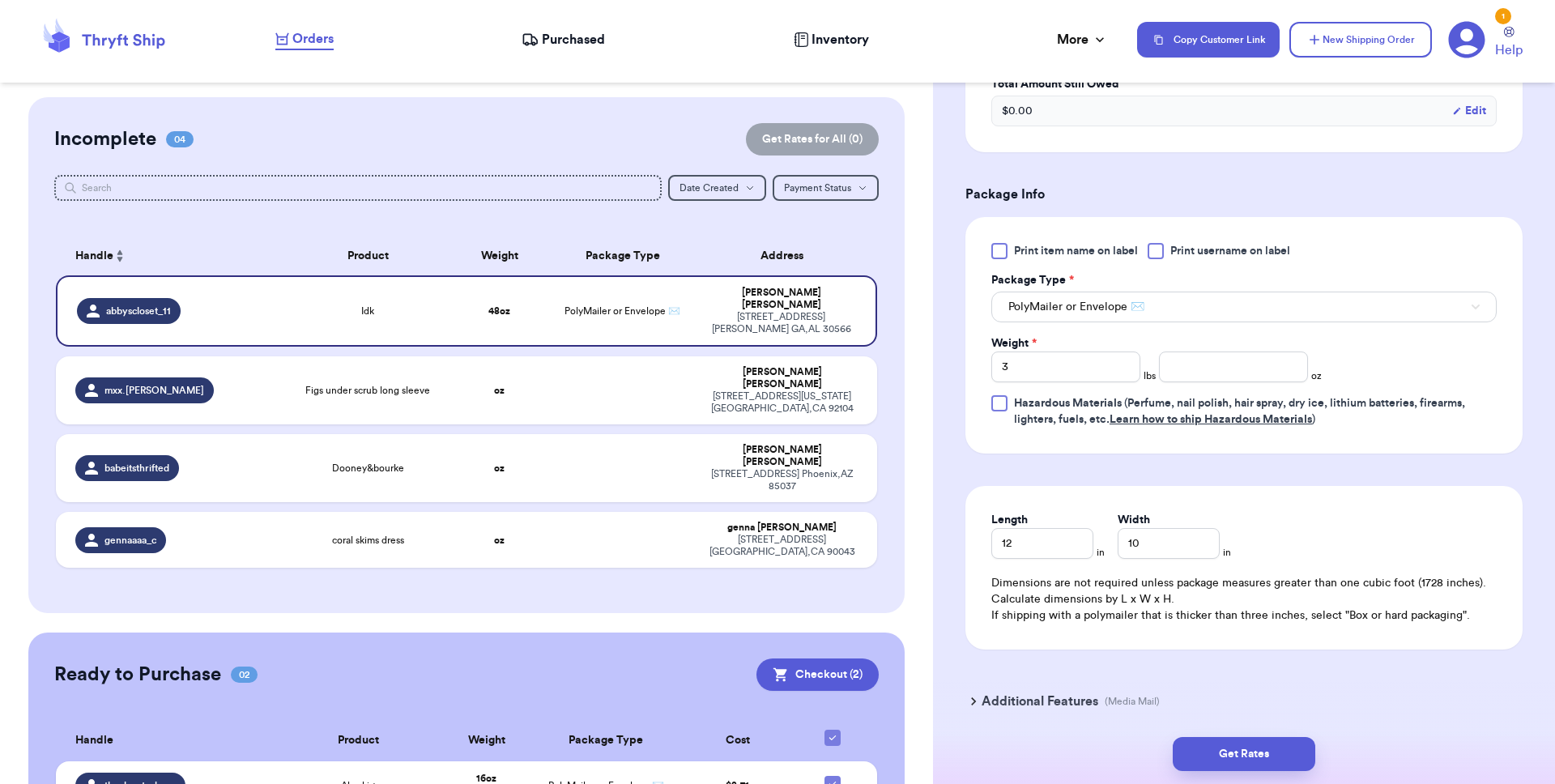
click at [1165, 470] on form "Shipping Information Delete Label Customer Info Instagram Handle: abbyscloset_1…" at bounding box center [1244, 135] width 557 height 1198
click at [1165, 637] on button "Get Rates" at bounding box center [1243, 753] width 142 height 34
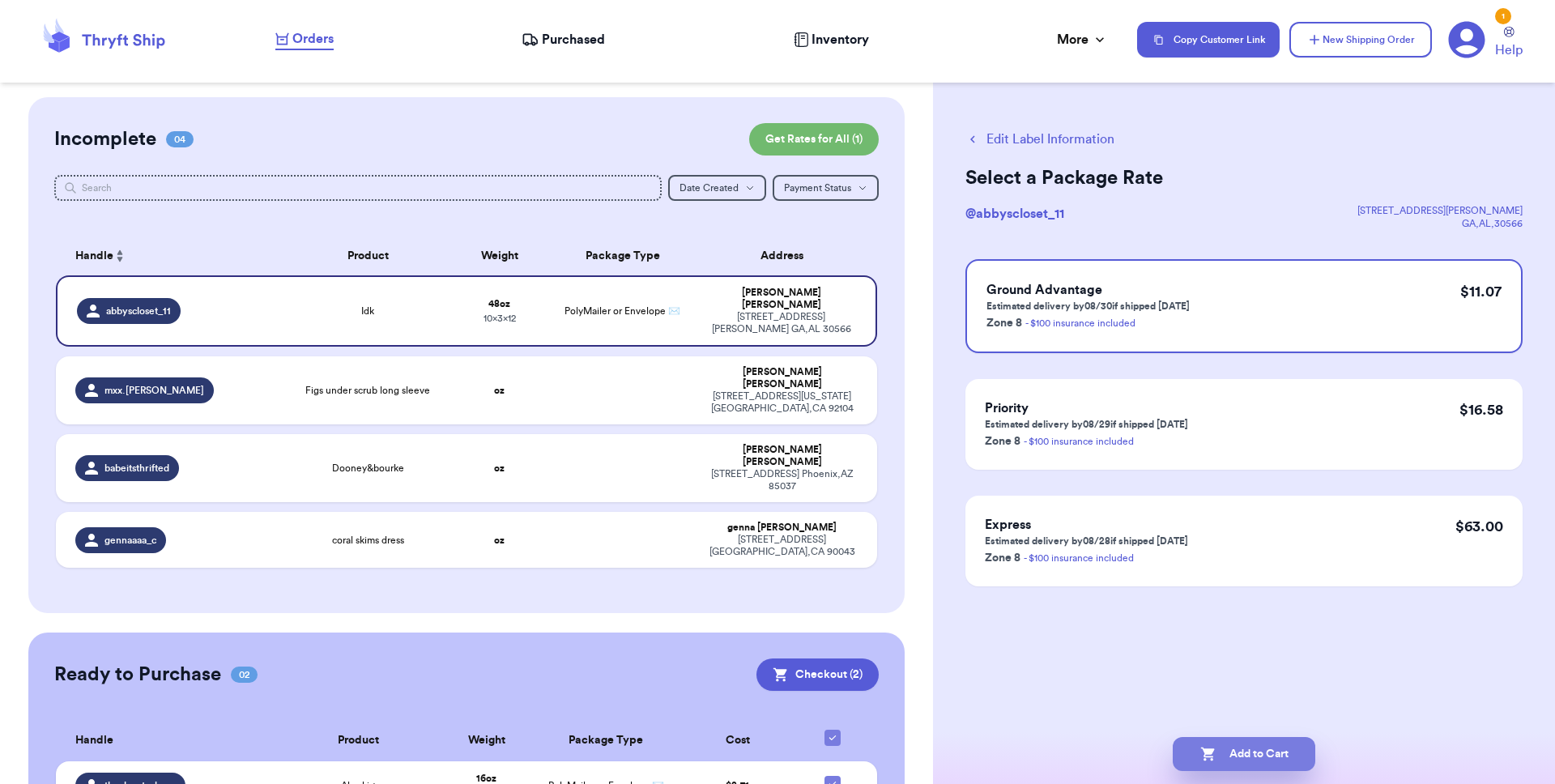
click at [1165, 637] on icon "button" at bounding box center [1208, 753] width 16 height 16
checkbox input "true"
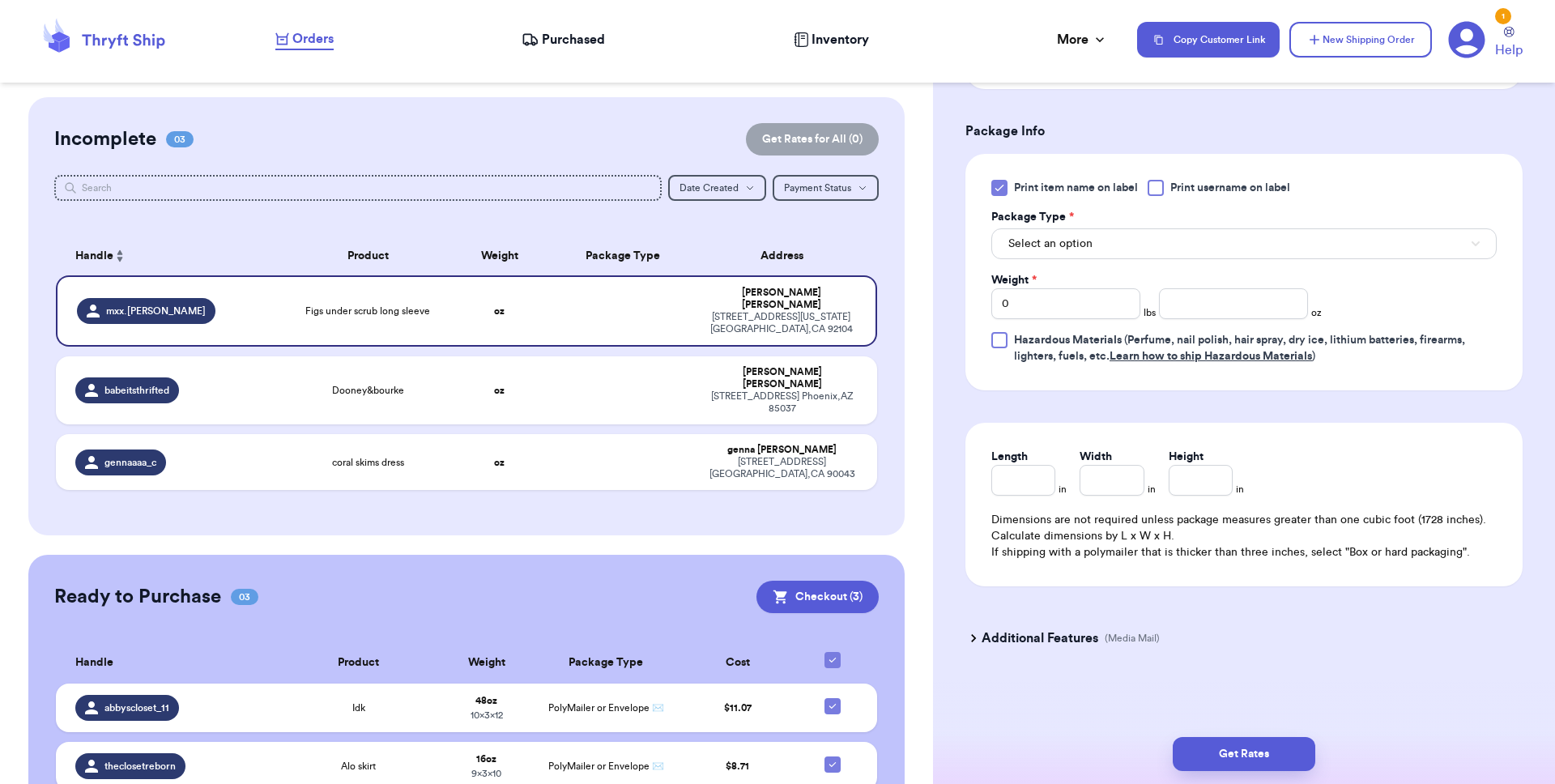
scroll to position [661, 0]
click at [1066, 233] on button "Select an option" at bounding box center [1244, 243] width 505 height 31
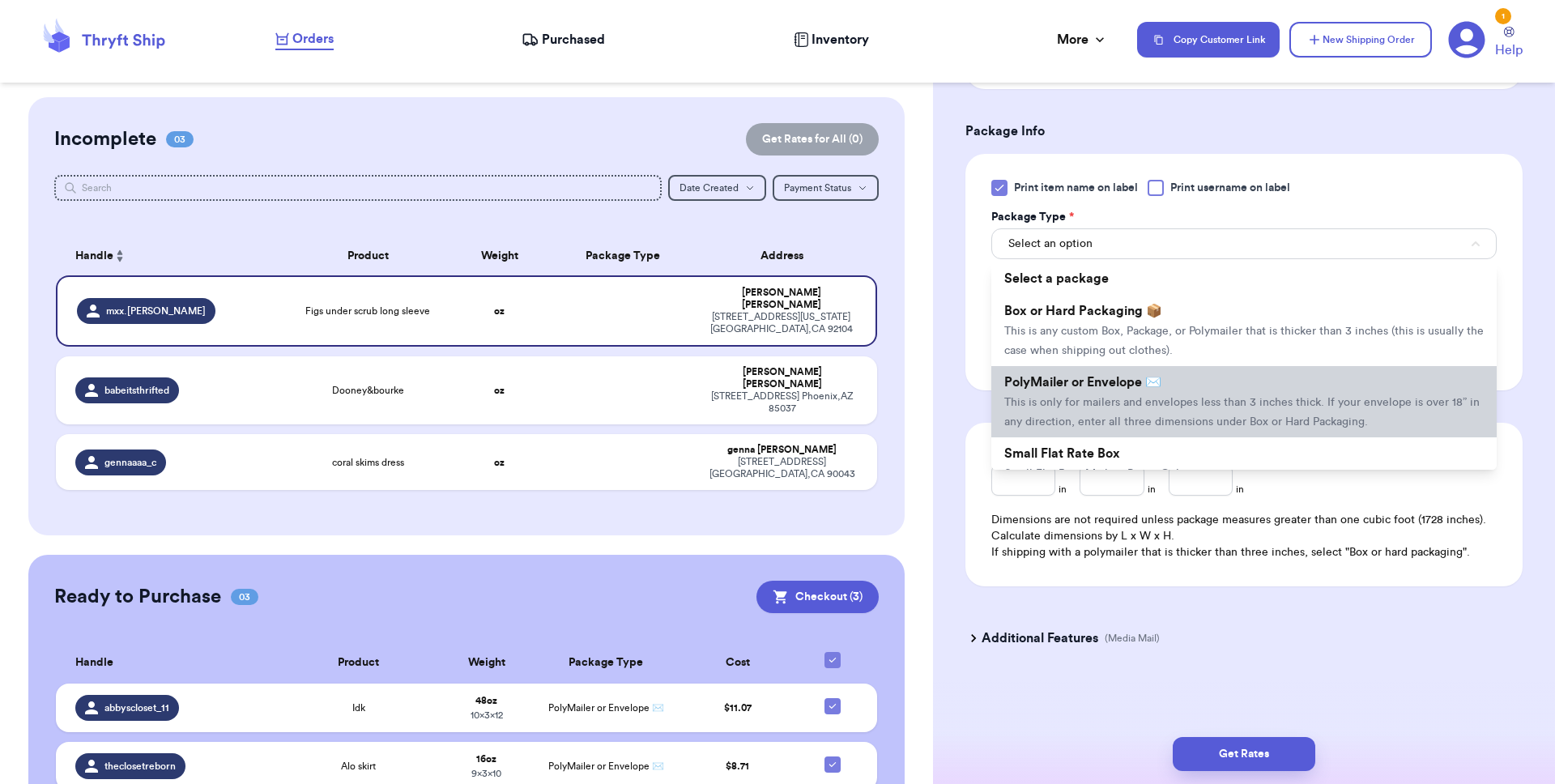
click at [1076, 403] on span "This is only for mailers and envelopes less than 3 inches thick. If your envelo…" at bounding box center [1242, 412] width 476 height 31
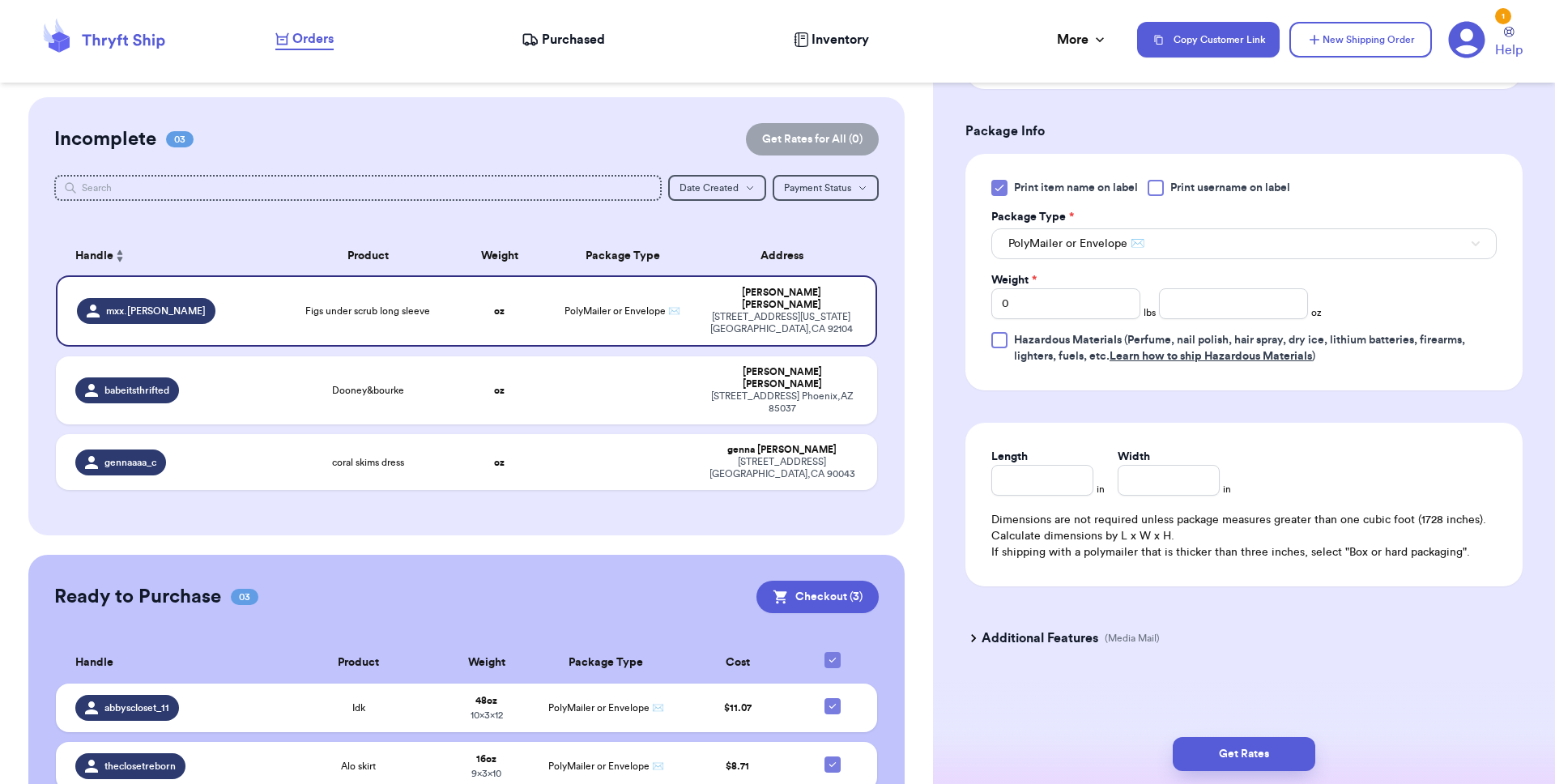
click at [1010, 192] on label "Print item name on label" at bounding box center [1065, 188] width 147 height 16
click at [0, 0] on input "Print item name on label" at bounding box center [0, 0] width 0 height 0
click at [1050, 481] on input "Length" at bounding box center [1042, 479] width 102 height 31
type input "1"
type input "10"
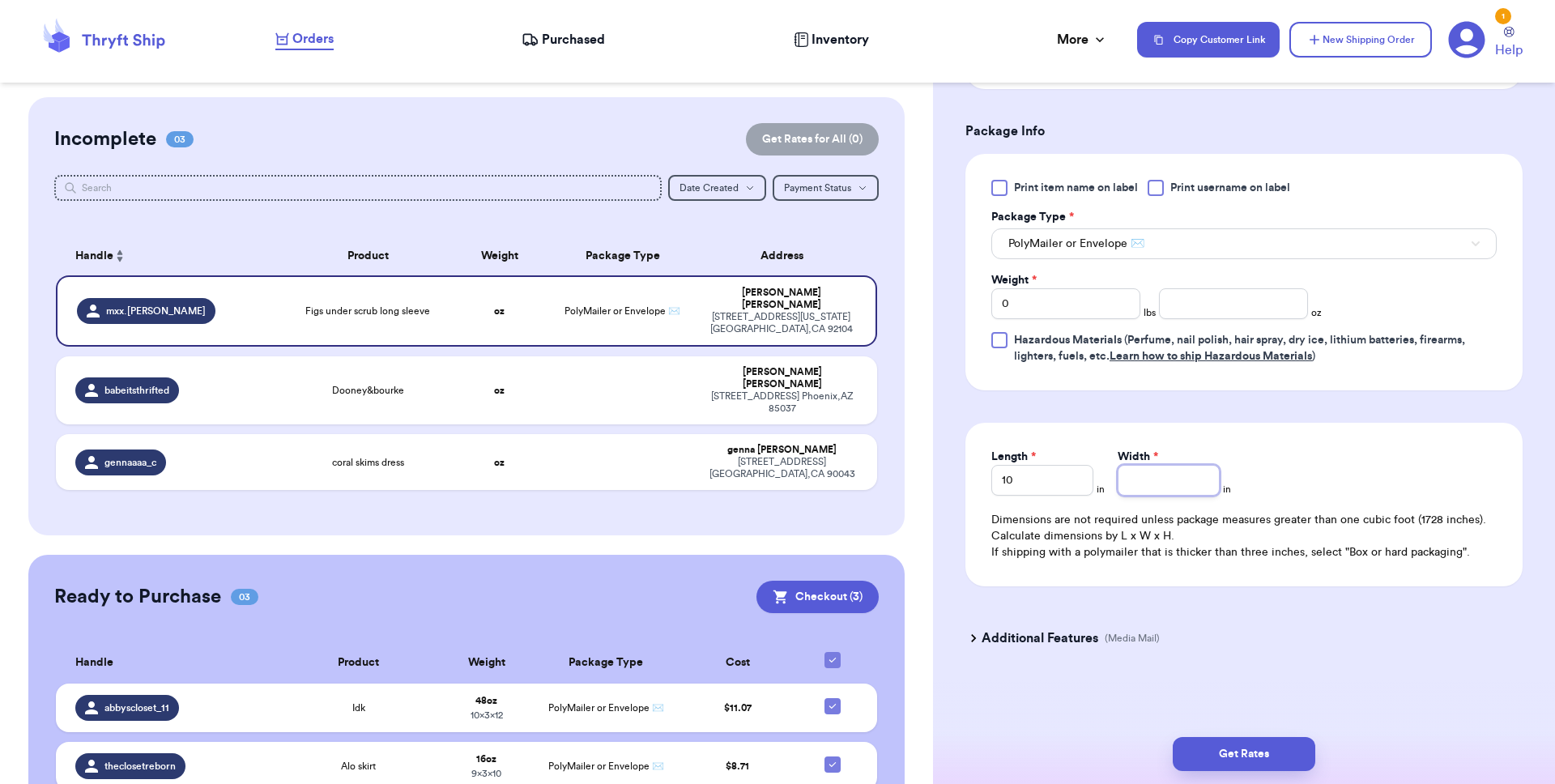
type input "7"
click at [1052, 307] on input "0" at bounding box center [1065, 303] width 149 height 31
type input "1"
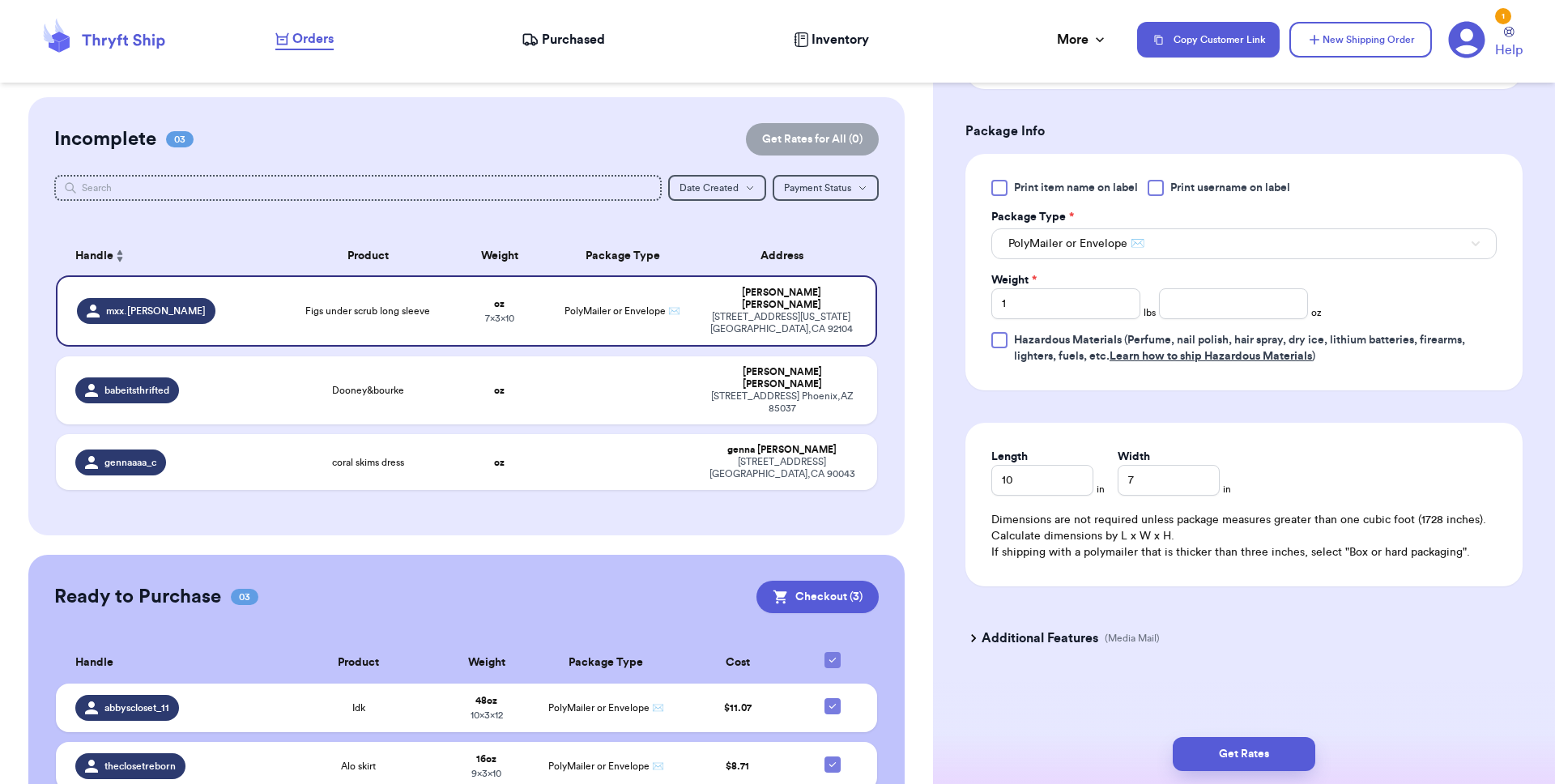
click at [1165, 378] on div "Print item name on label Print username on label Package Type * PolyMailer or E…" at bounding box center [1244, 272] width 557 height 237
click at [1165, 637] on button "Get Rates" at bounding box center [1243, 753] width 142 height 34
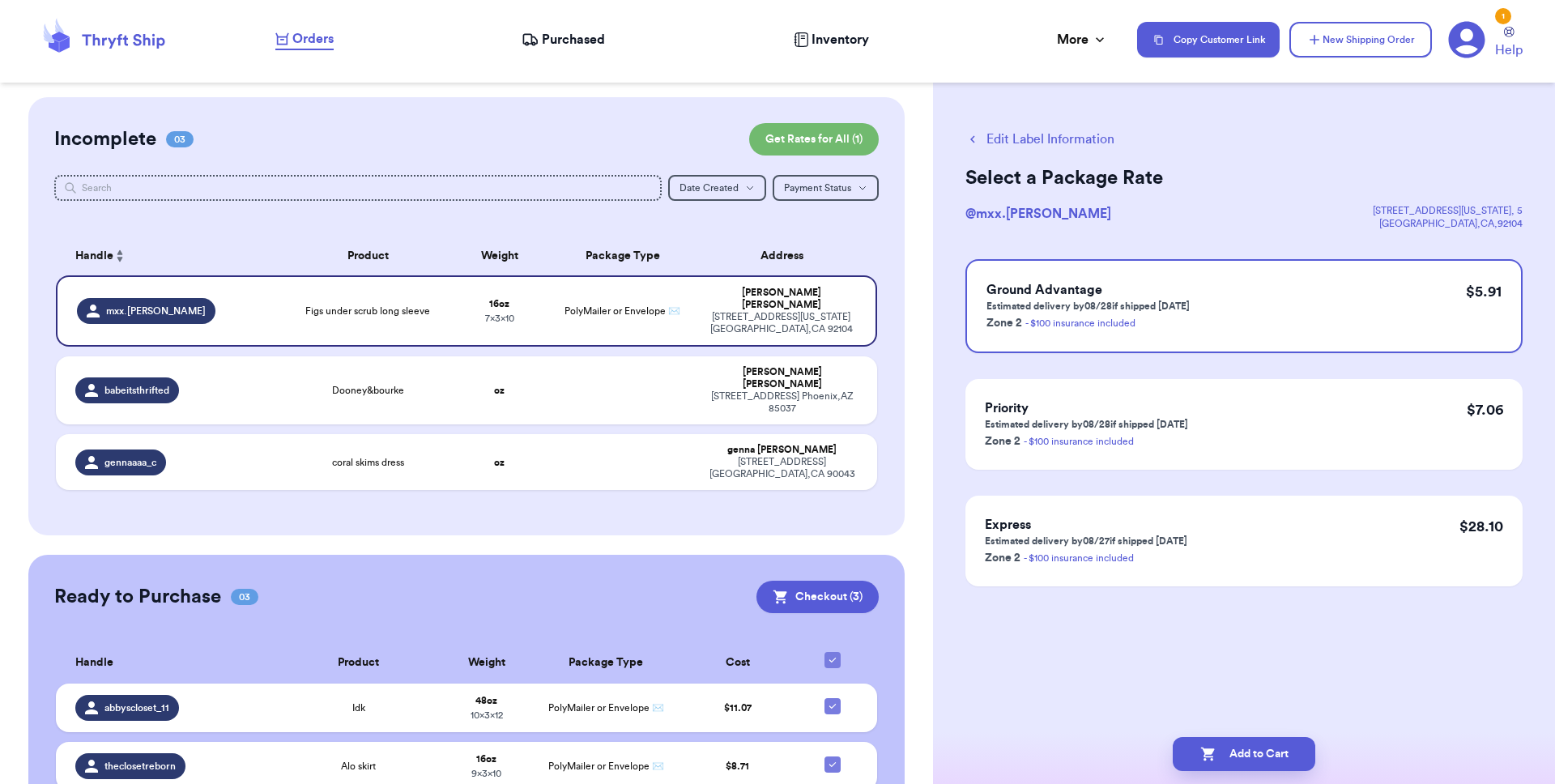
scroll to position [0, 0]
click at [1165, 637] on button "Add to Cart" at bounding box center [1243, 753] width 142 height 34
checkbox input "true"
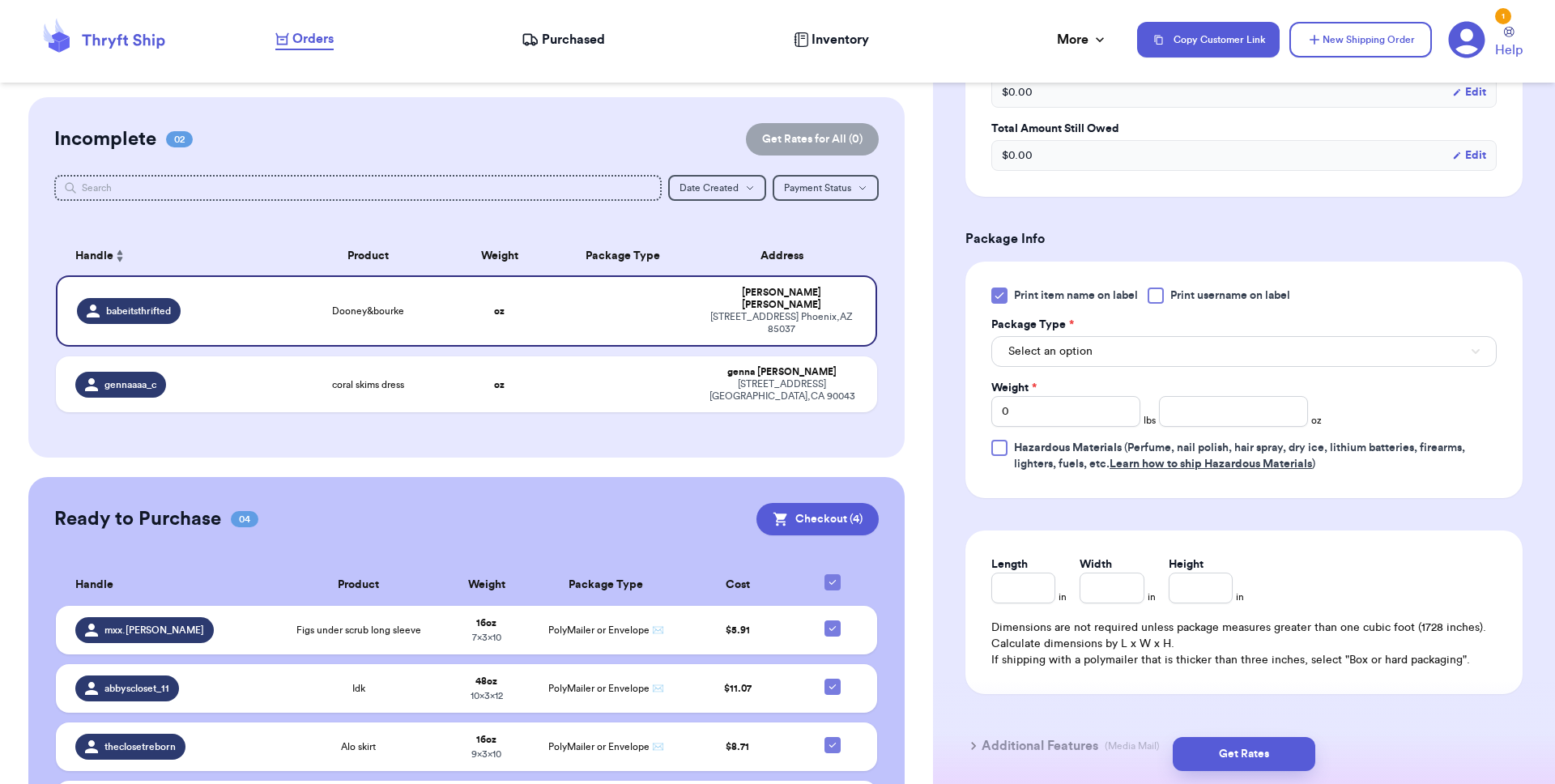
scroll to position [470, 0]
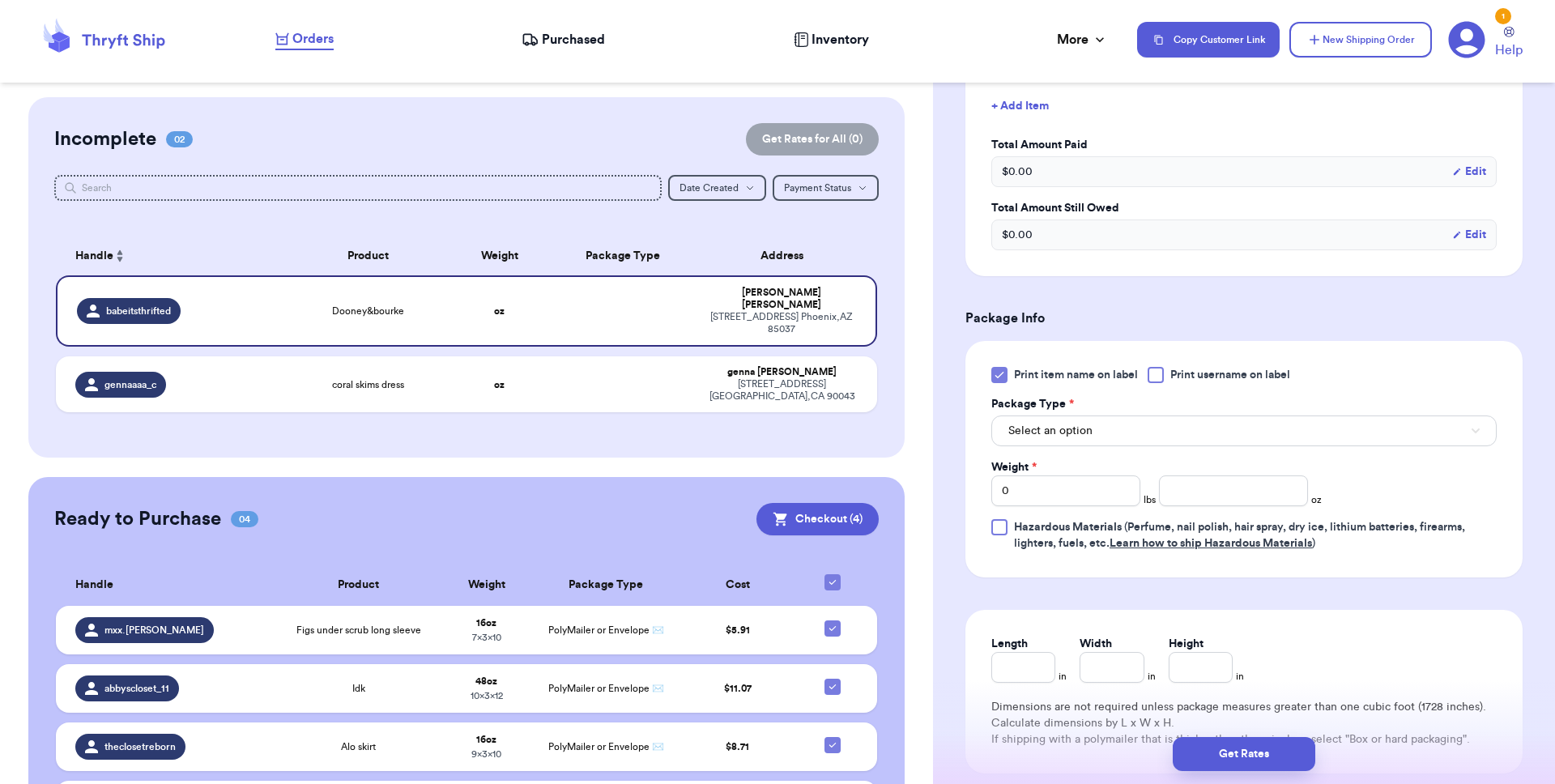
click at [1001, 382] on icon at bounding box center [1000, 375] width 13 height 13
click at [0, 0] on input "Print item name on label" at bounding box center [0, 0] width 0 height 0
click at [1063, 446] on button "Select an option" at bounding box center [1244, 430] width 505 height 31
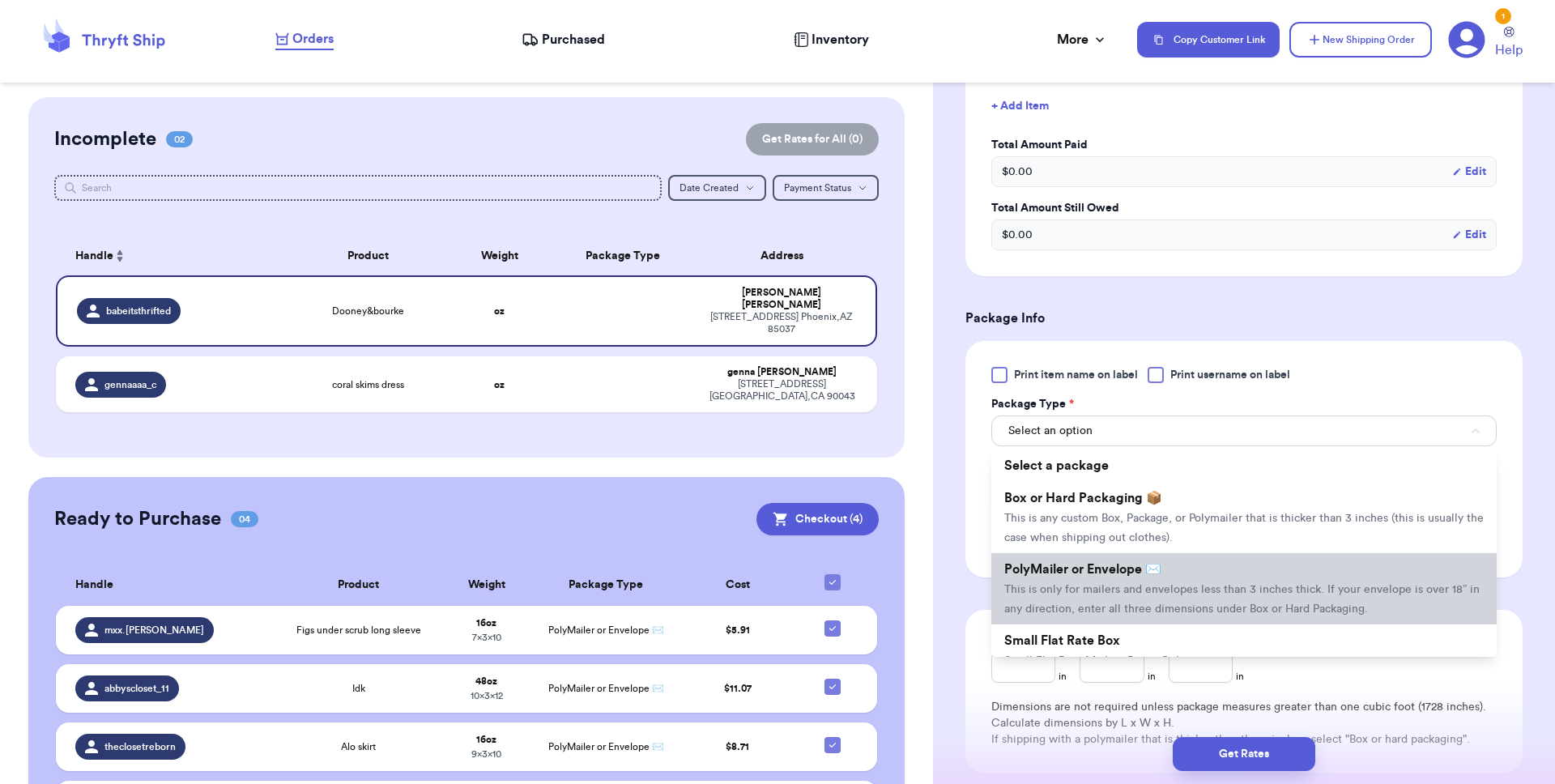
click at [1082, 615] on span "This is only for mailers and envelopes less than 3 inches thick. If your envelo…" at bounding box center [1242, 599] width 476 height 31
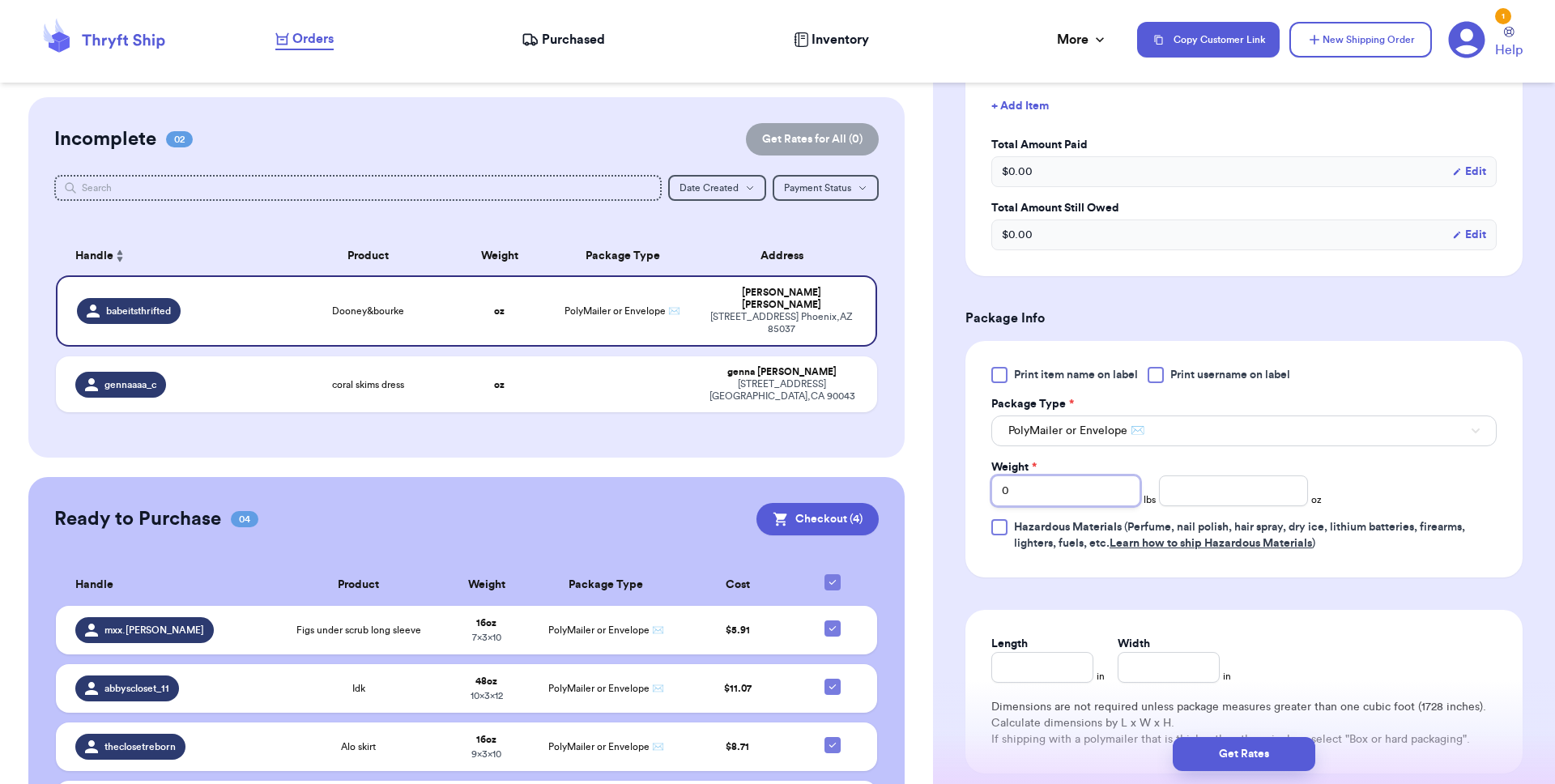
click at [1040, 504] on input "0" at bounding box center [1065, 490] width 149 height 31
type input "2"
click at [1039, 637] on input "Length" at bounding box center [1042, 667] width 102 height 31
type input "1"
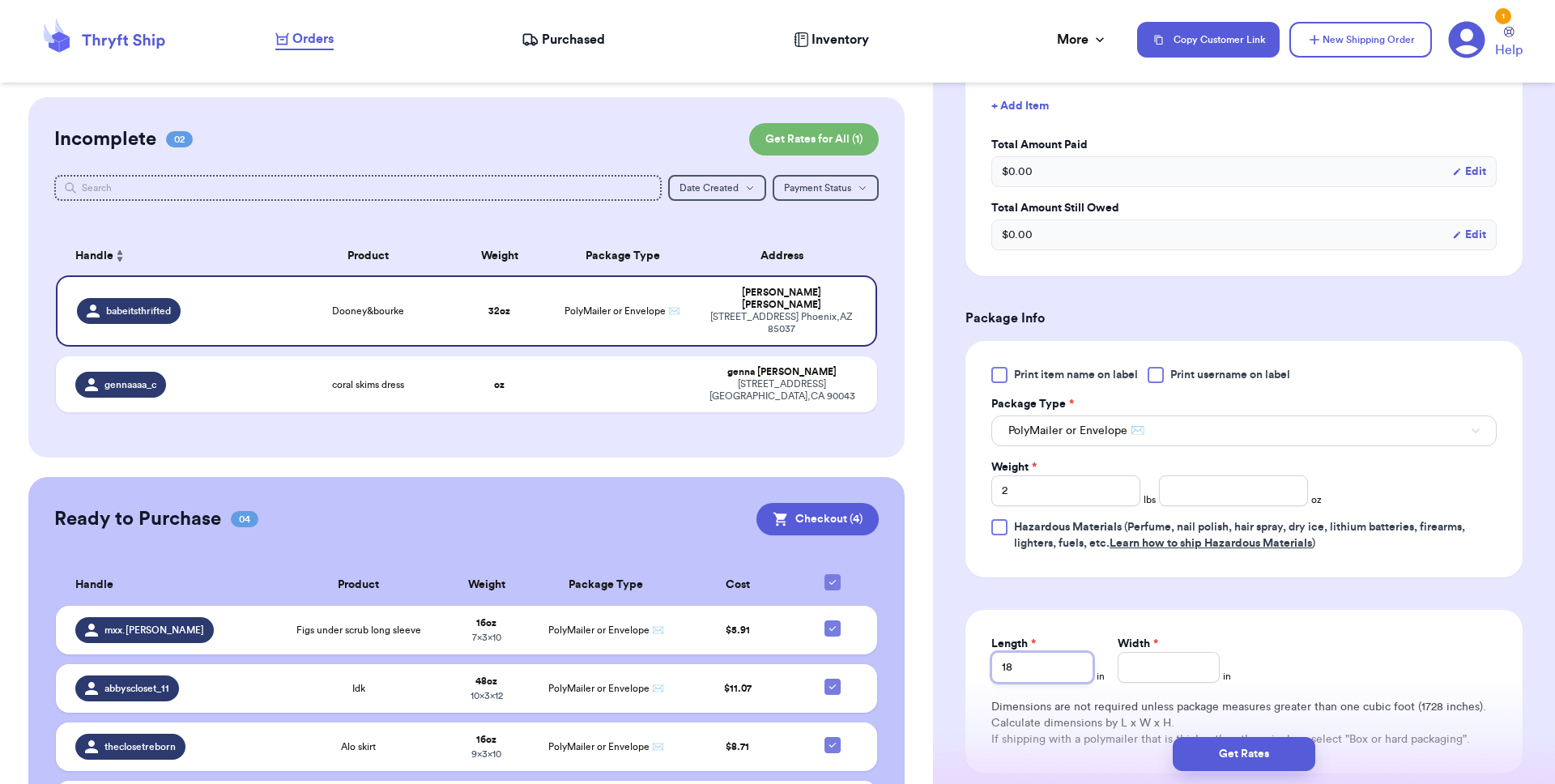
type input "18"
type input "1"
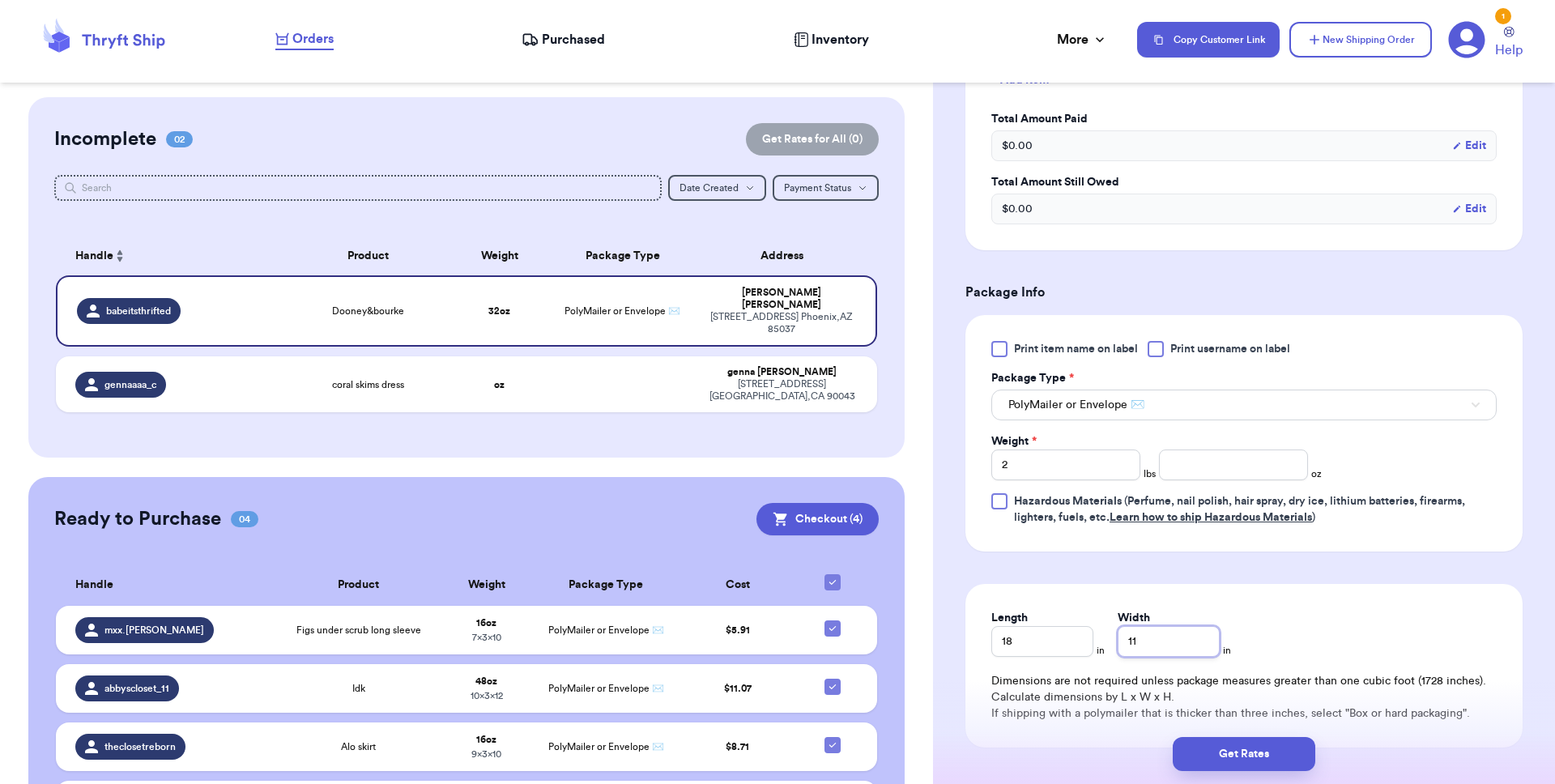
scroll to position [661, 0]
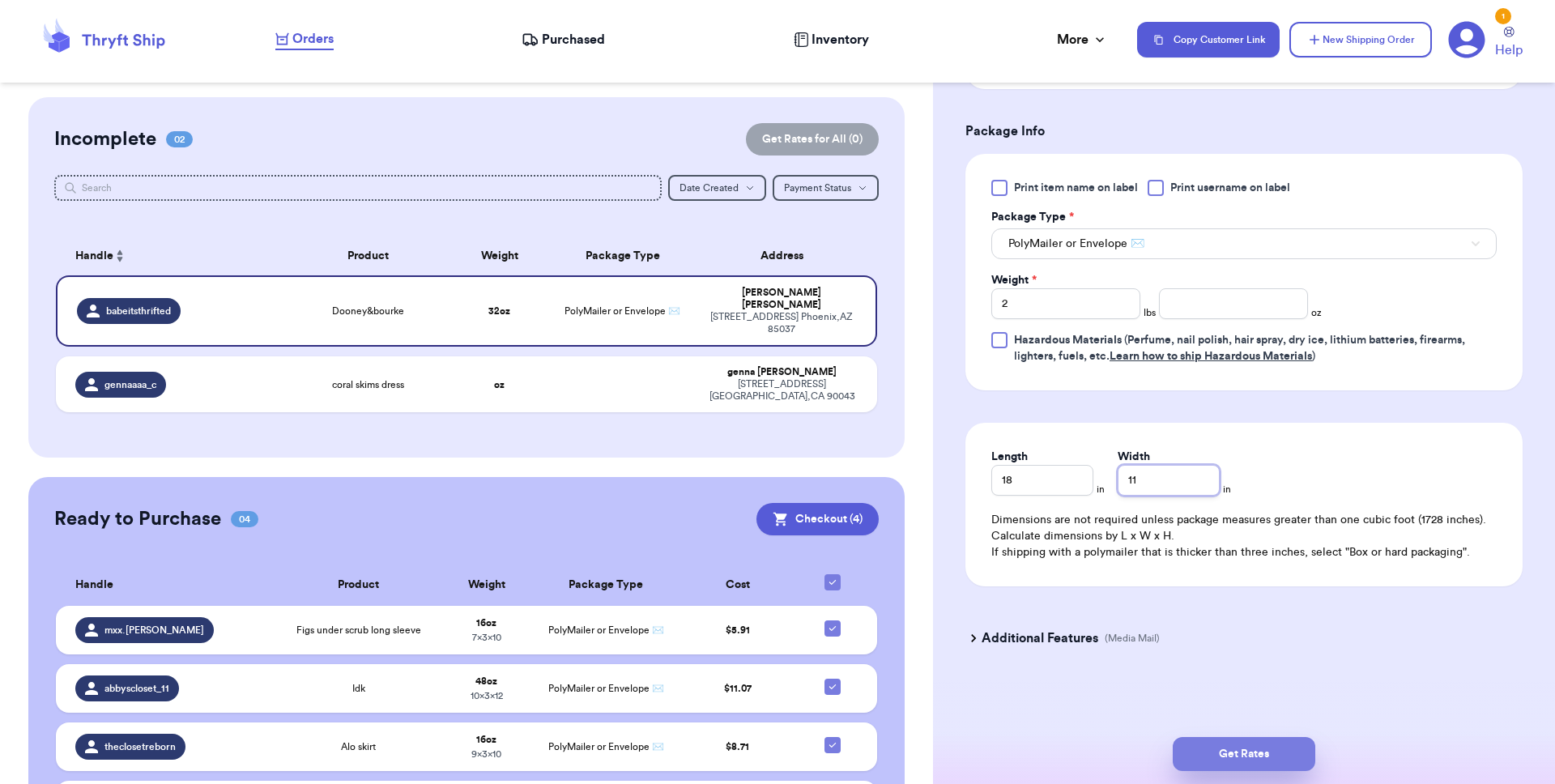
type input "11"
click at [1165, 637] on button "Get Rates" at bounding box center [1243, 753] width 142 height 34
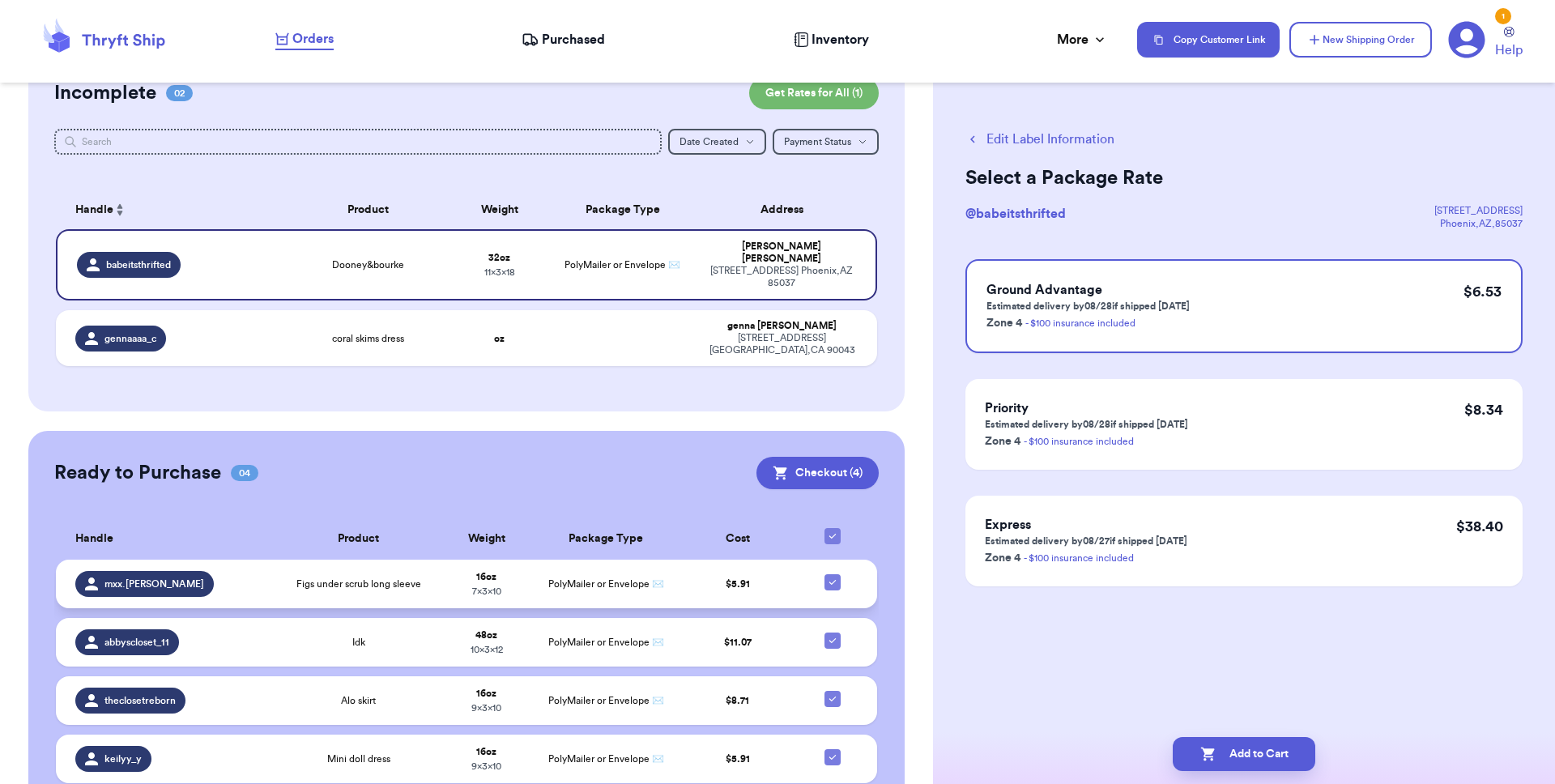
scroll to position [98, 0]
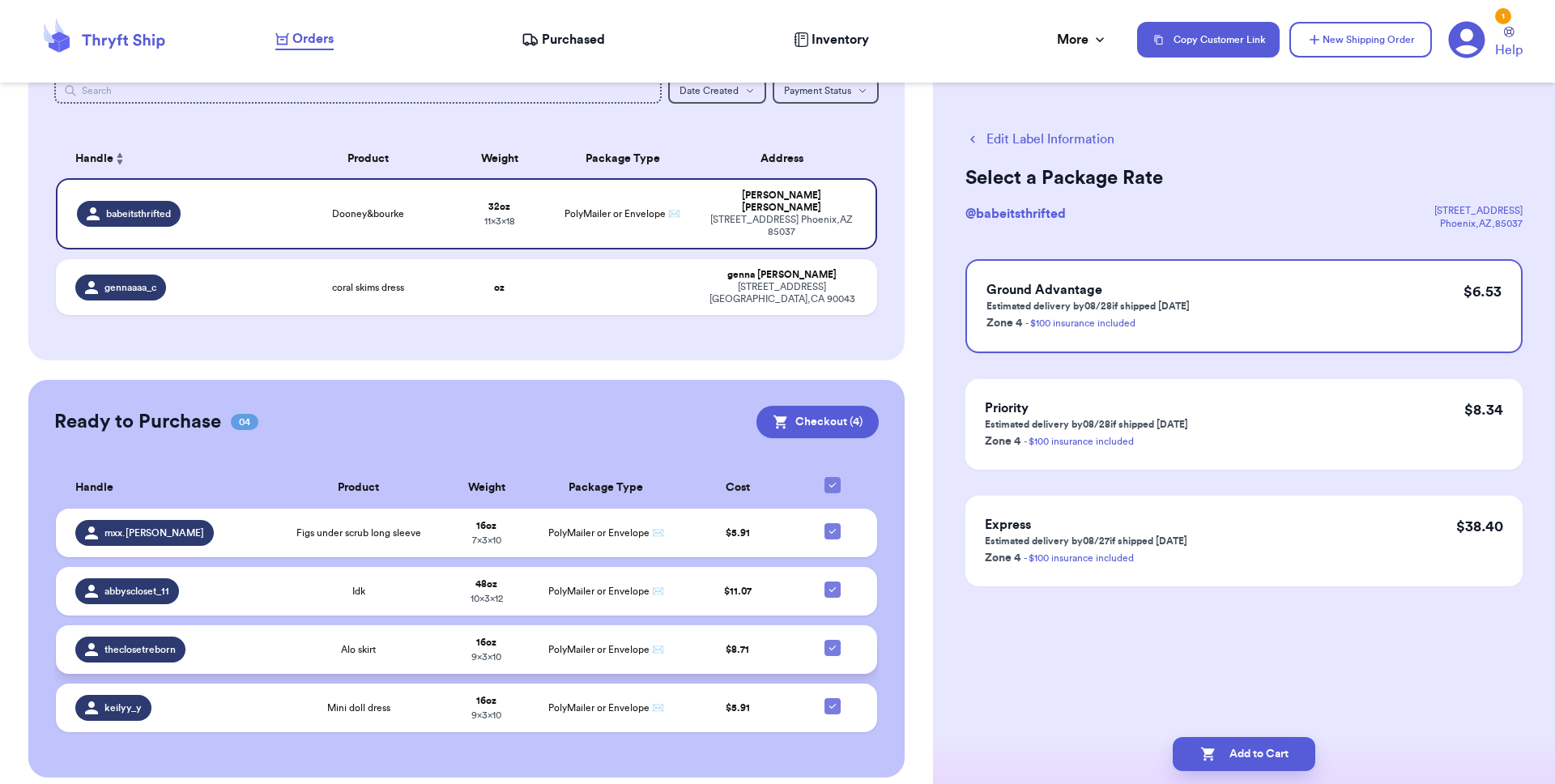
click at [827, 637] on icon at bounding box center [832, 647] width 13 height 13
click at [831, 637] on input "checkbox" at bounding box center [831, 639] width 1 height 1
checkbox input "false"
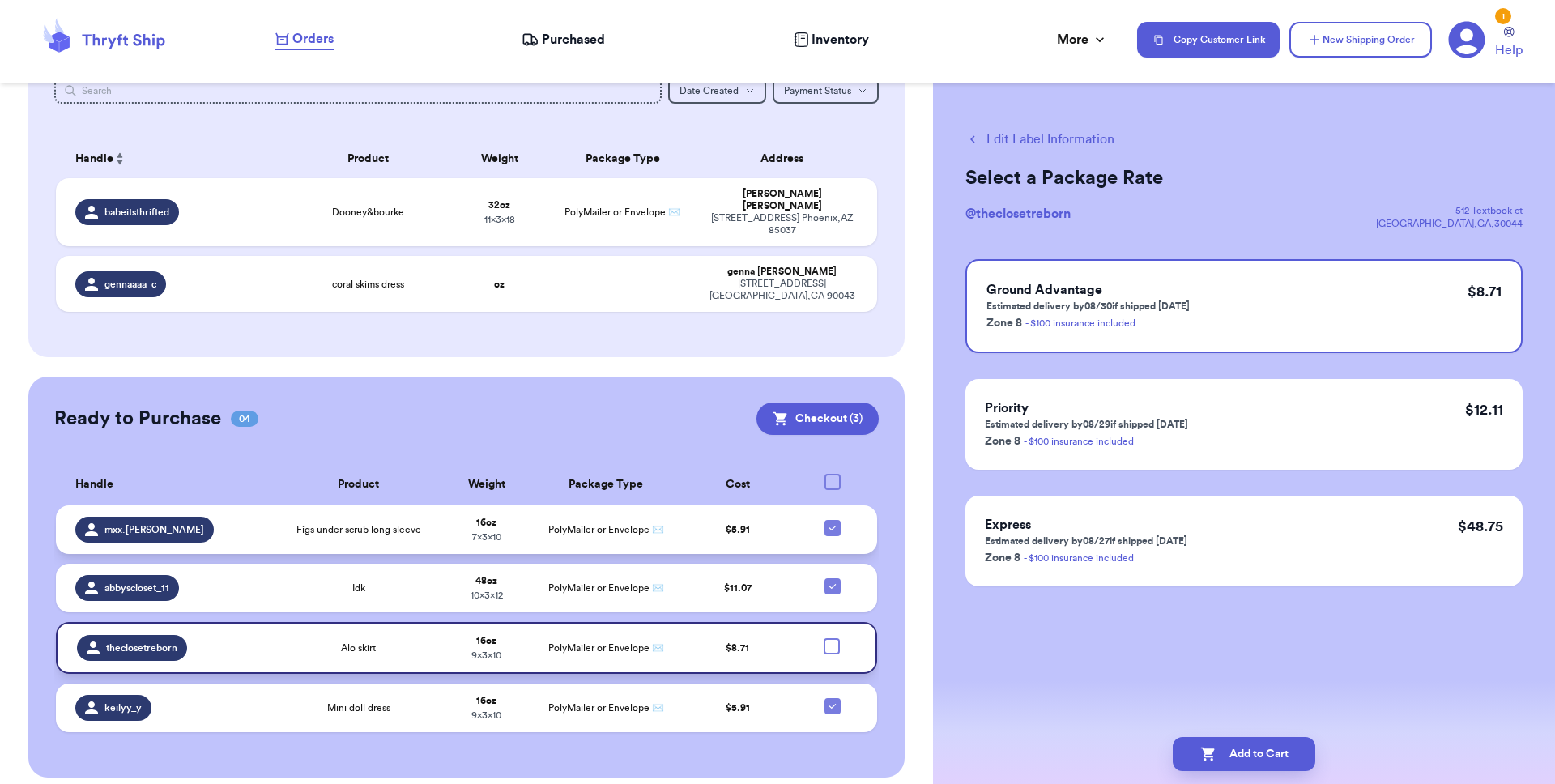
click at [826, 521] on icon at bounding box center [832, 528] width 13 height 13
click at [831, 519] on input "checkbox" at bounding box center [831, 519] width 1 height 1
checkbox input "false"
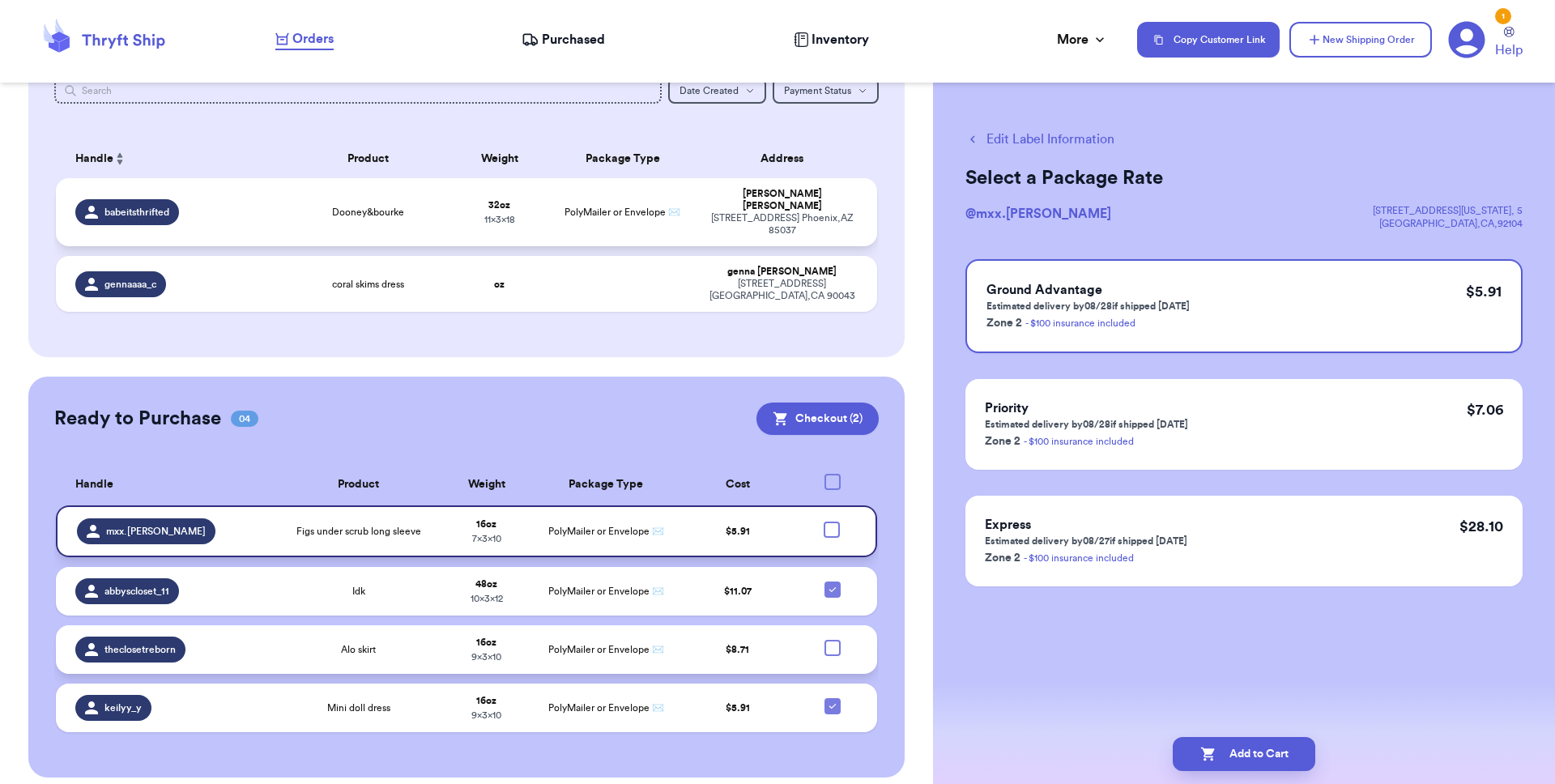
click at [387, 198] on td "Dooney&bourke" at bounding box center [368, 212] width 164 height 68
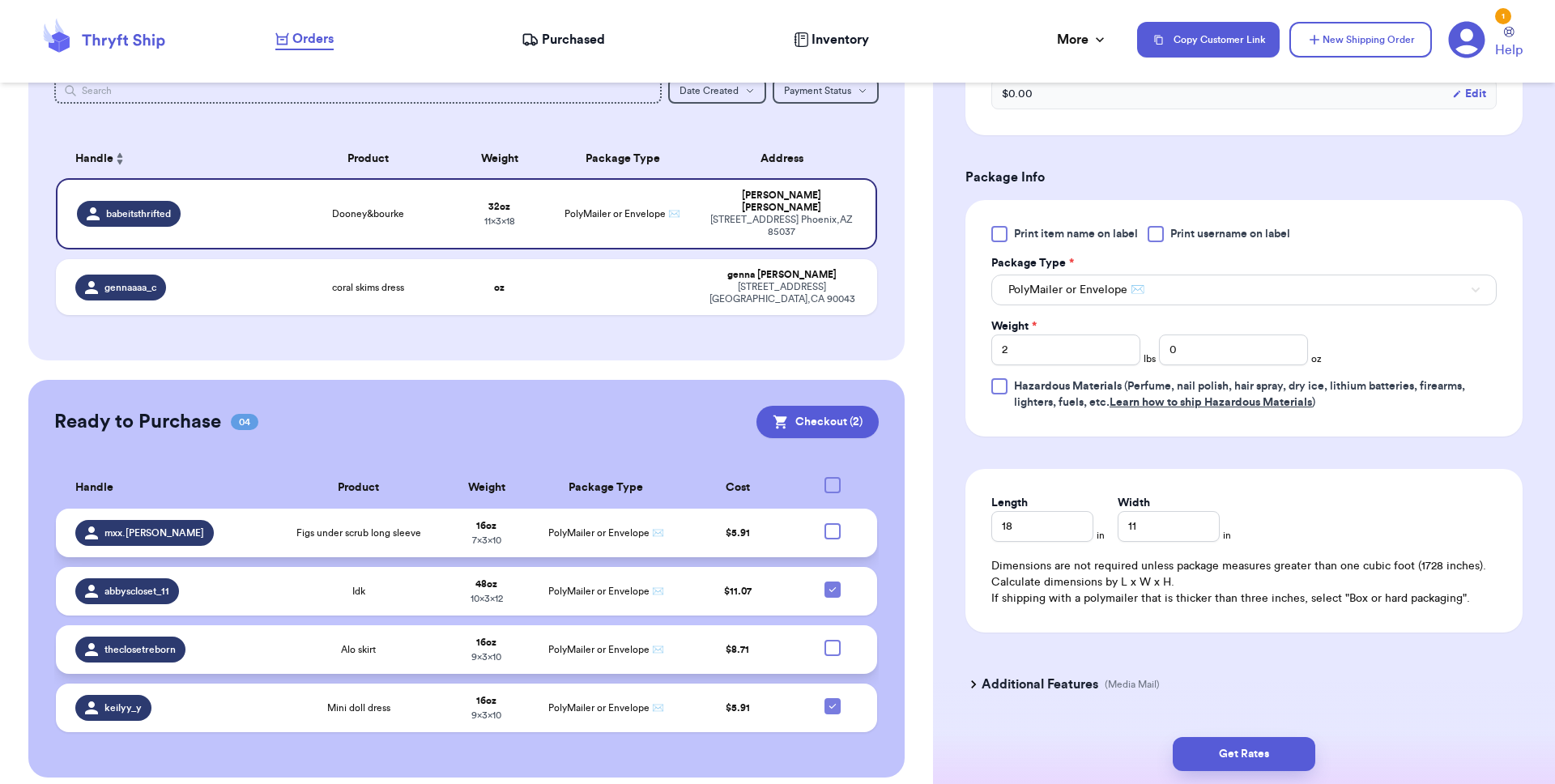
scroll to position [661, 0]
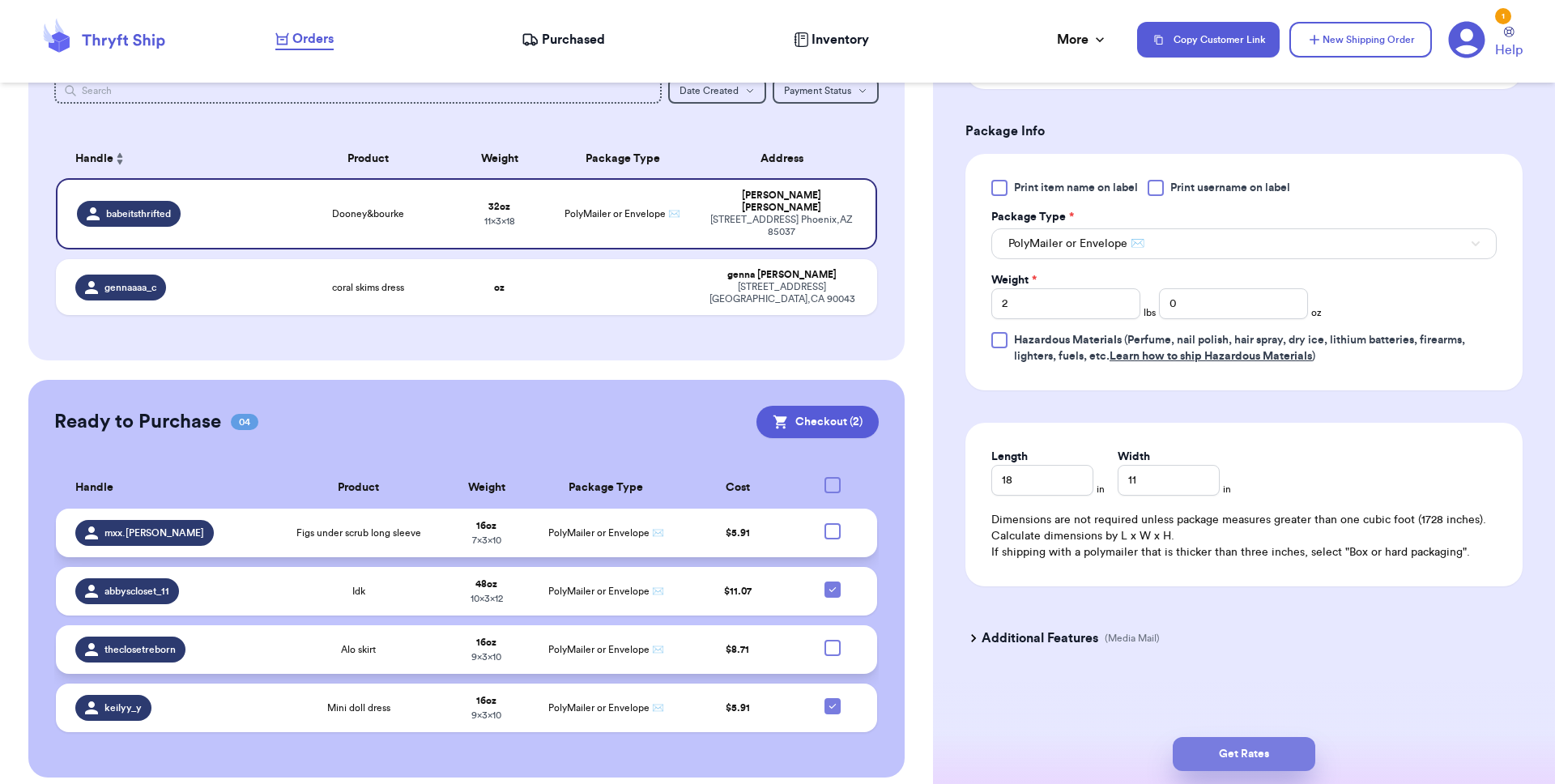
click at [1165, 637] on button "Get Rates" at bounding box center [1243, 753] width 142 height 34
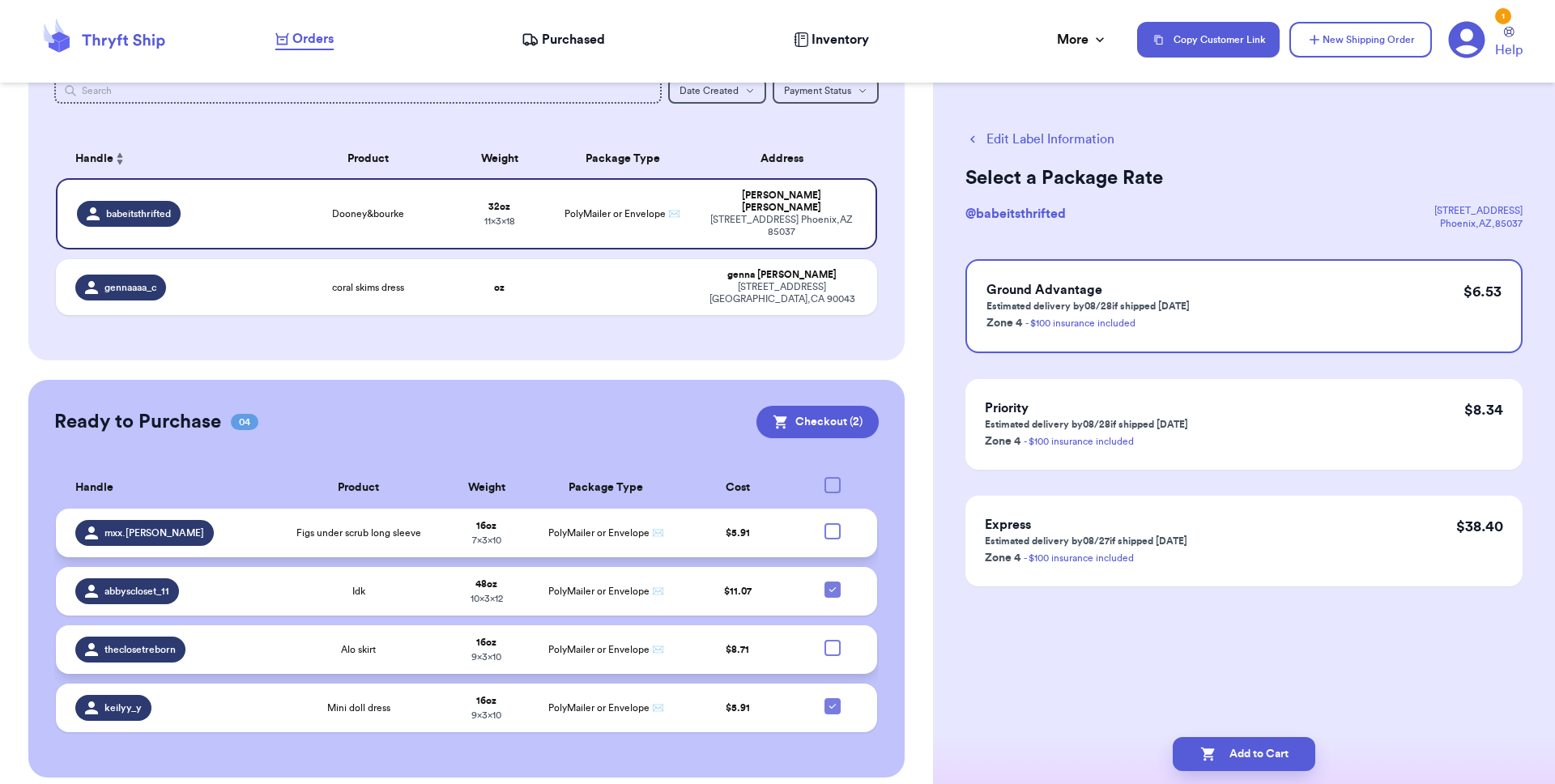
scroll to position [0, 0]
click at [1165, 637] on button "Add to Cart" at bounding box center [1243, 753] width 142 height 34
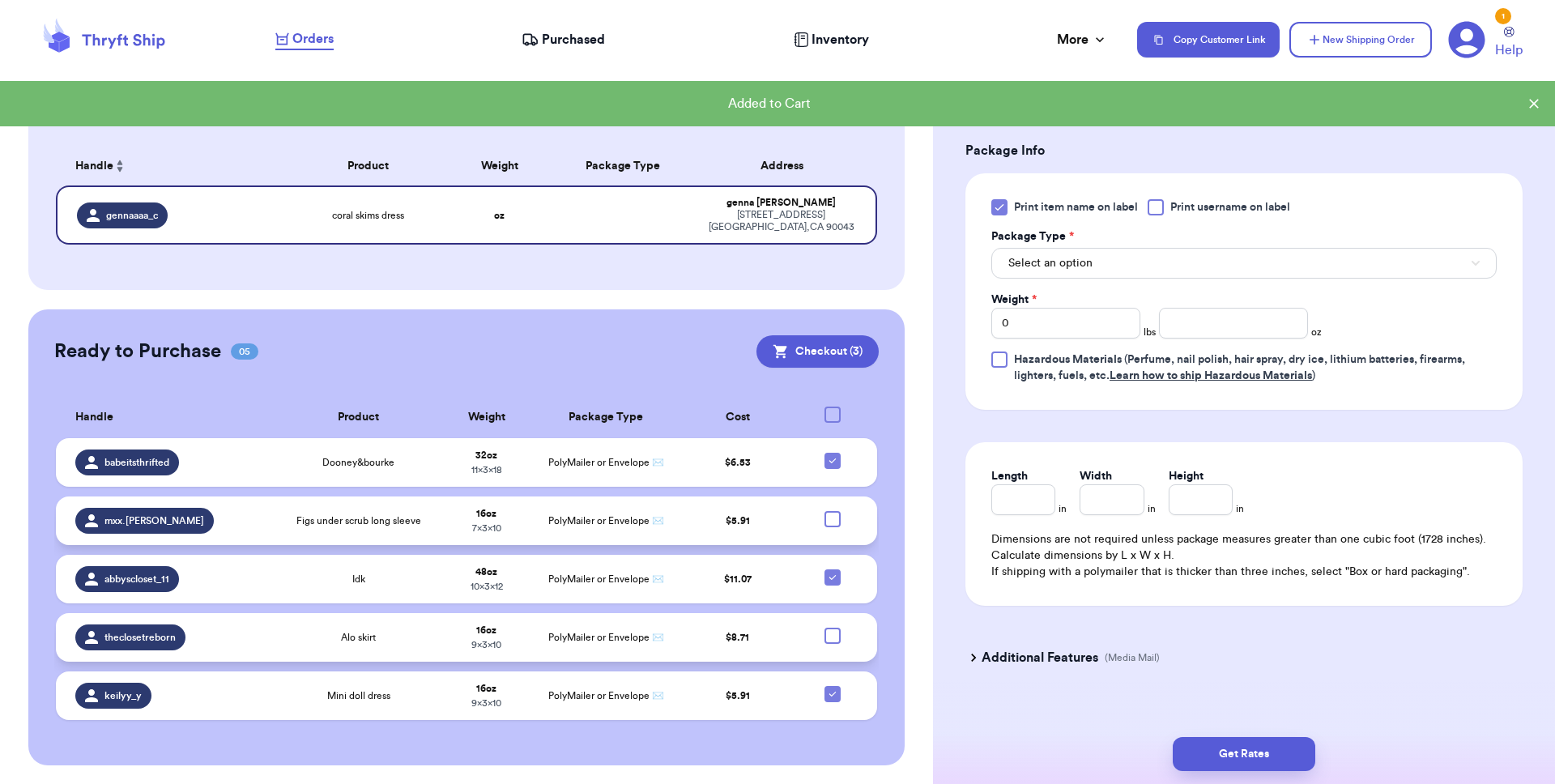
scroll to position [661, 0]
